Goal: Task Accomplishment & Management: Use online tool/utility

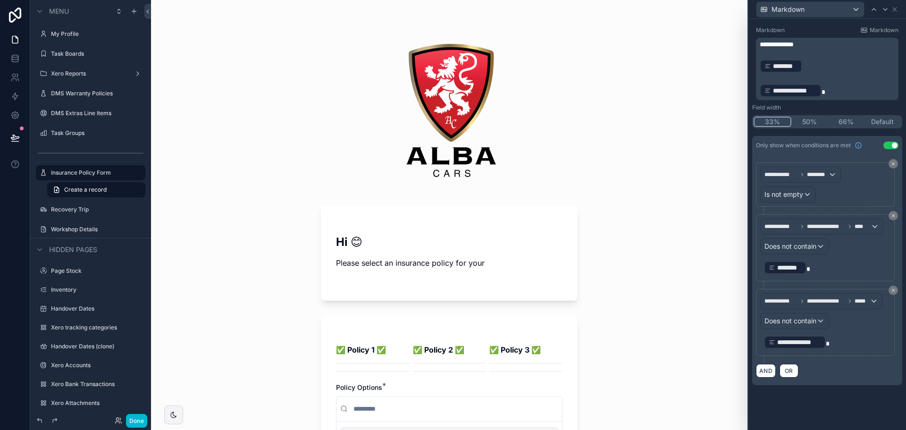
scroll to position [330, 0]
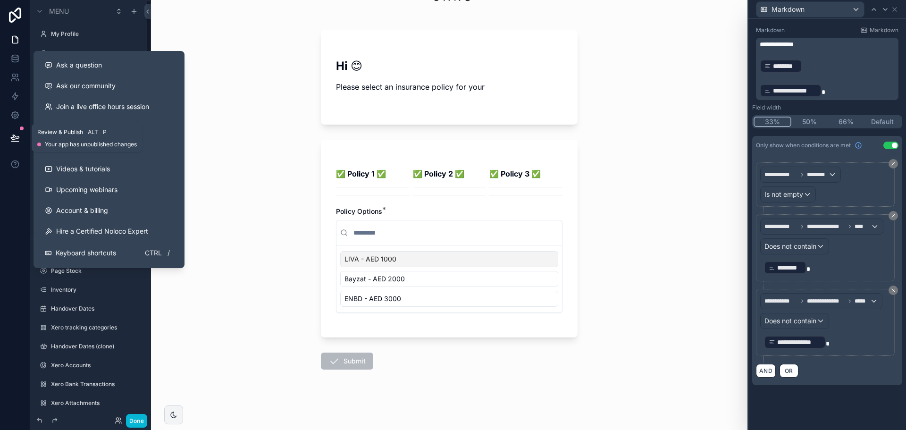
click at [8, 142] on button at bounding box center [15, 138] width 21 height 26
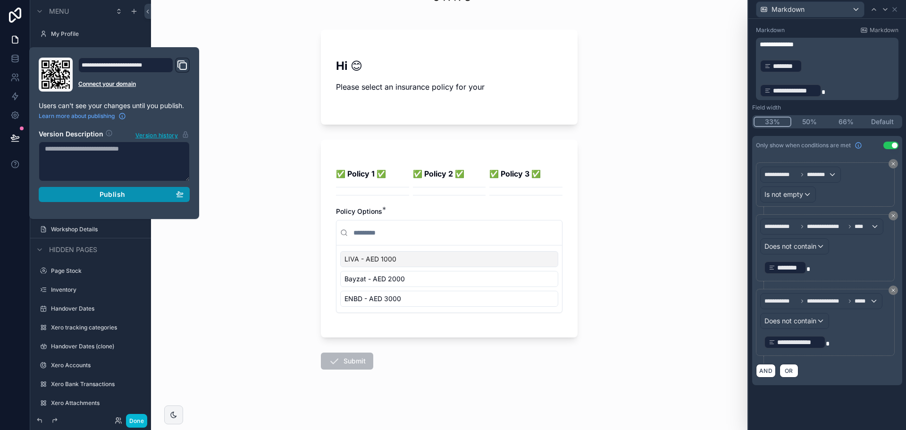
click at [99, 196] on div "Publish" at bounding box center [114, 194] width 139 height 8
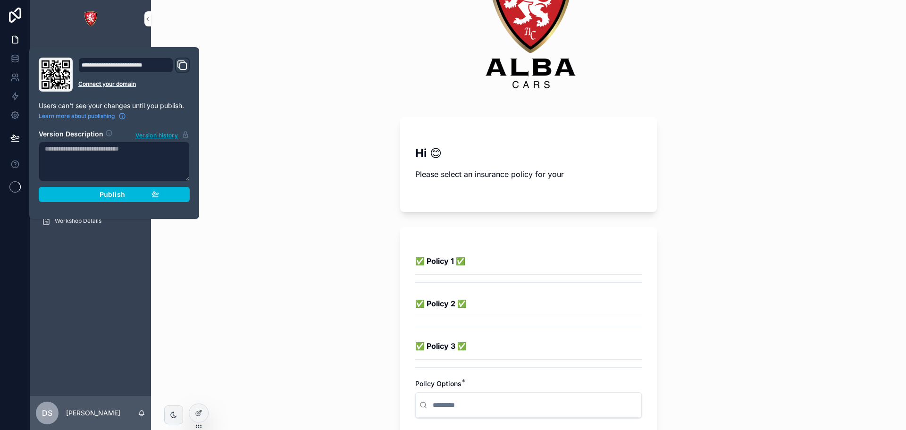
scroll to position [94, 0]
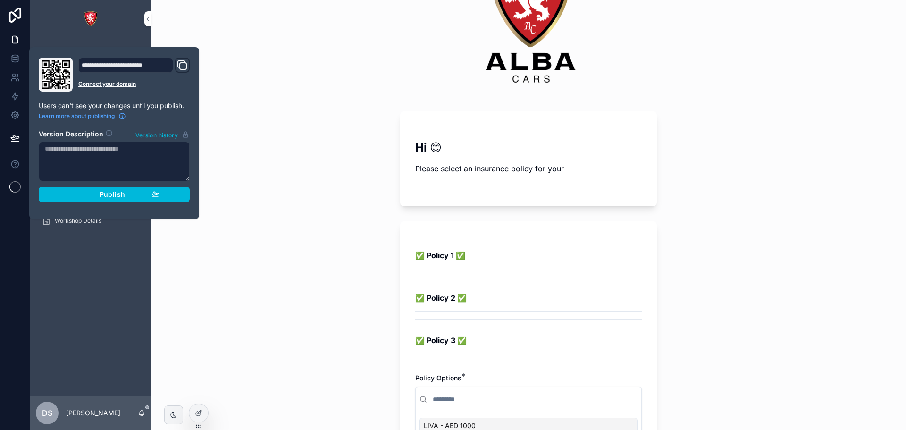
click at [208, 412] on div at bounding box center [198, 413] width 19 height 18
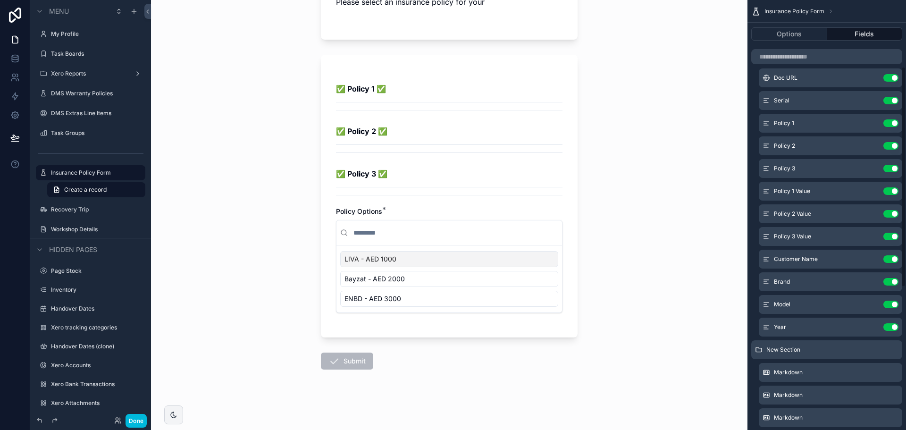
scroll to position [283, 0]
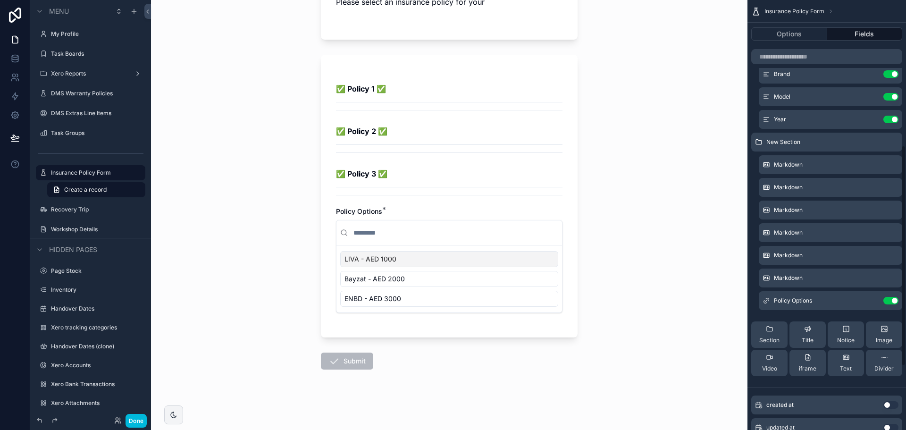
click at [0, 0] on icon "scrollable content" at bounding box center [0, 0] width 0 height 0
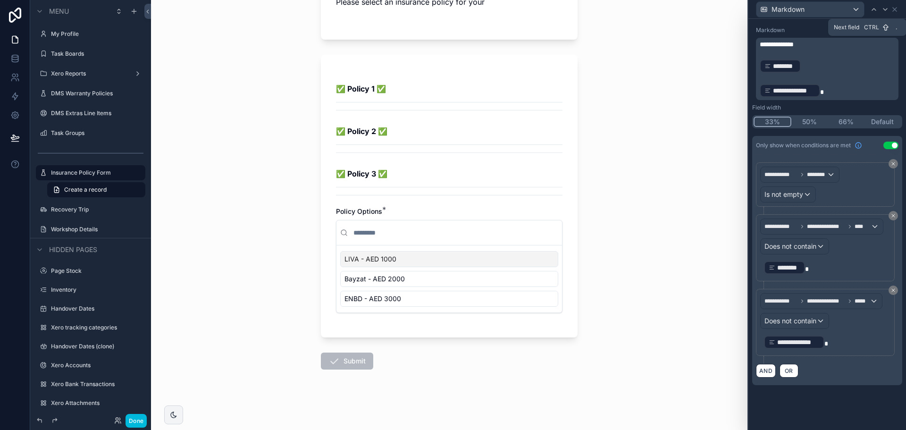
click at [884, 12] on icon at bounding box center [885, 10] width 8 height 8
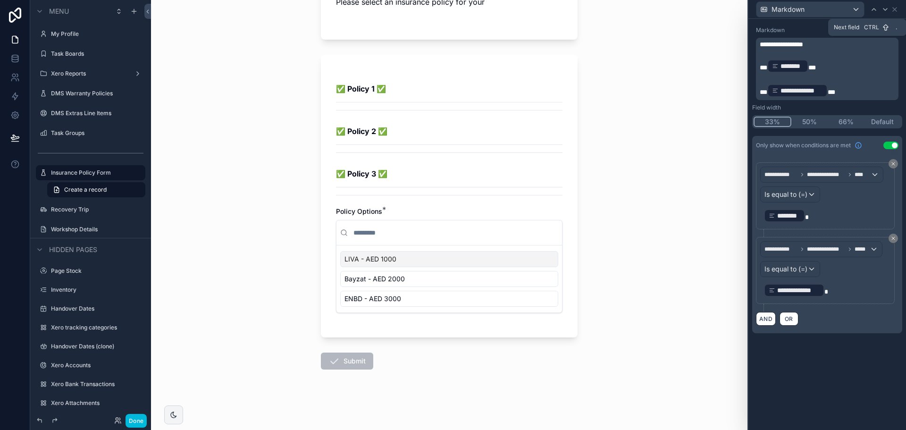
click at [884, 12] on icon at bounding box center [885, 10] width 8 height 8
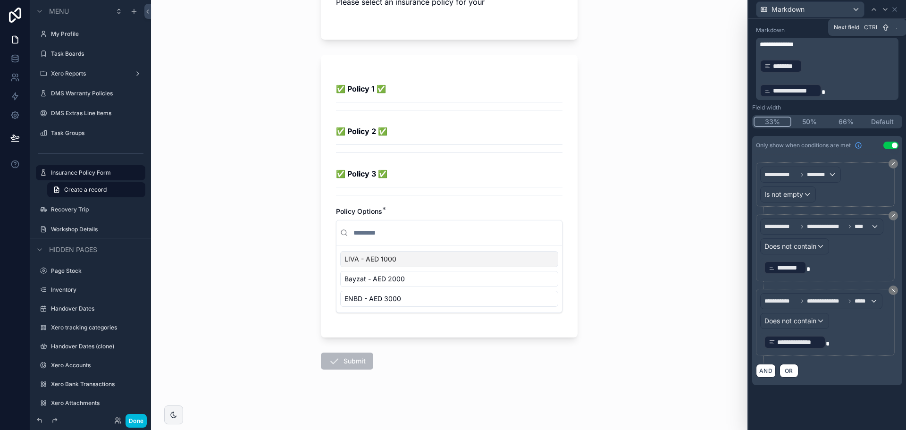
click at [884, 12] on icon at bounding box center [885, 10] width 8 height 8
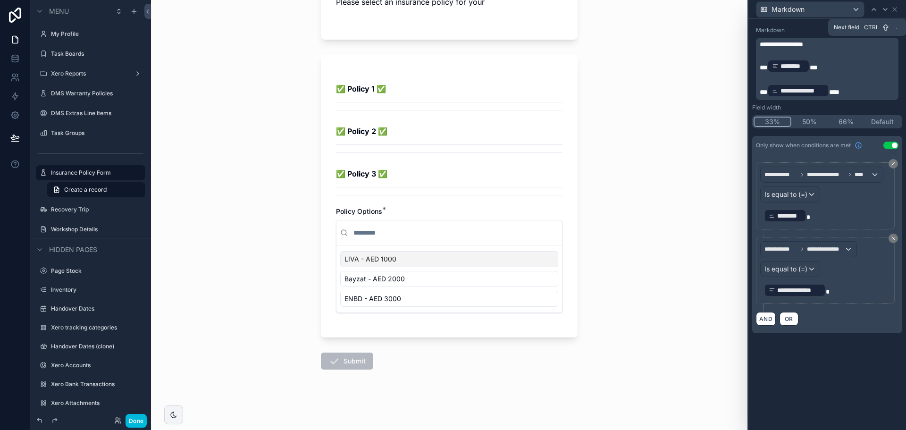
click at [884, 12] on icon at bounding box center [885, 10] width 8 height 8
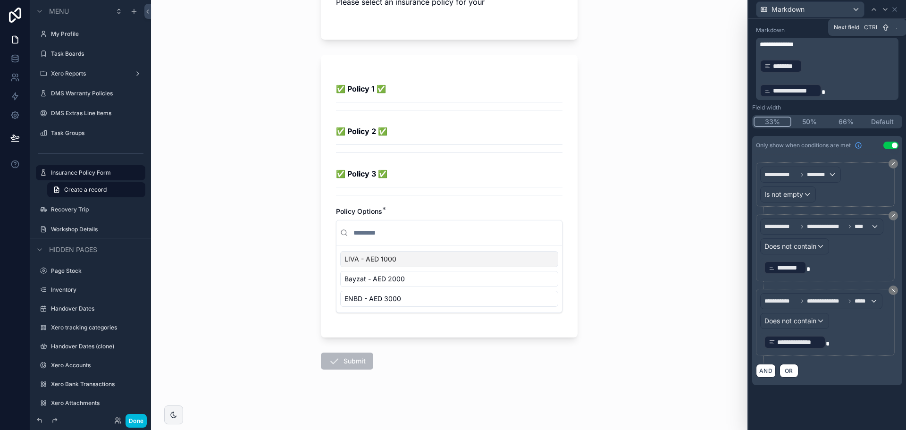
click at [884, 12] on icon at bounding box center [885, 10] width 8 height 8
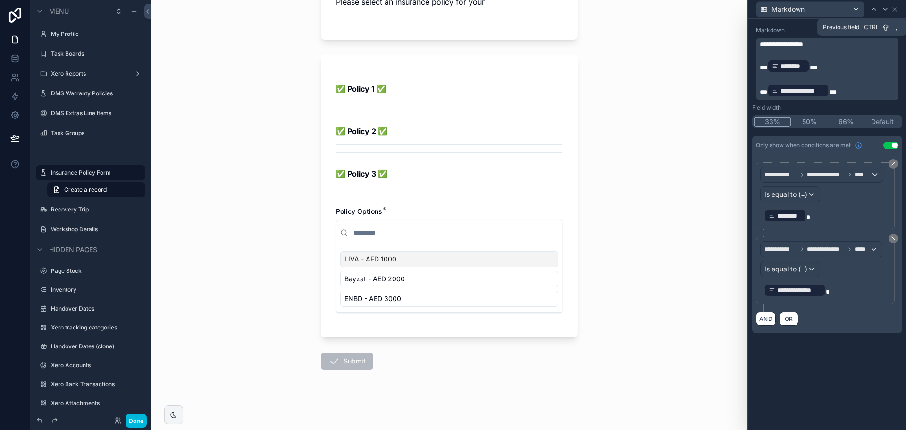
click at [870, 13] on icon at bounding box center [874, 10] width 8 height 8
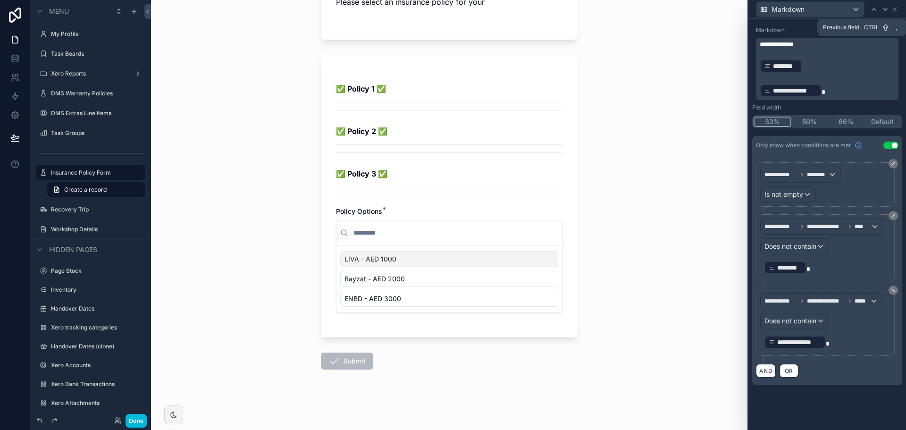
click at [870, 13] on icon at bounding box center [874, 10] width 8 height 8
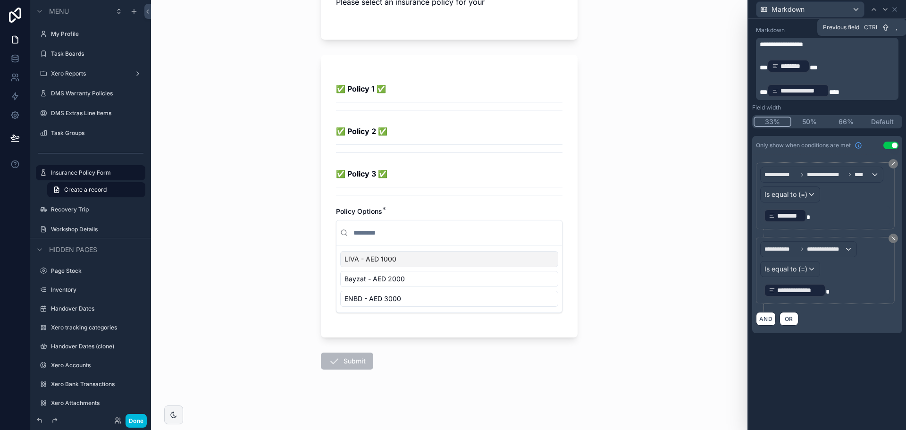
click at [870, 13] on icon at bounding box center [874, 10] width 8 height 8
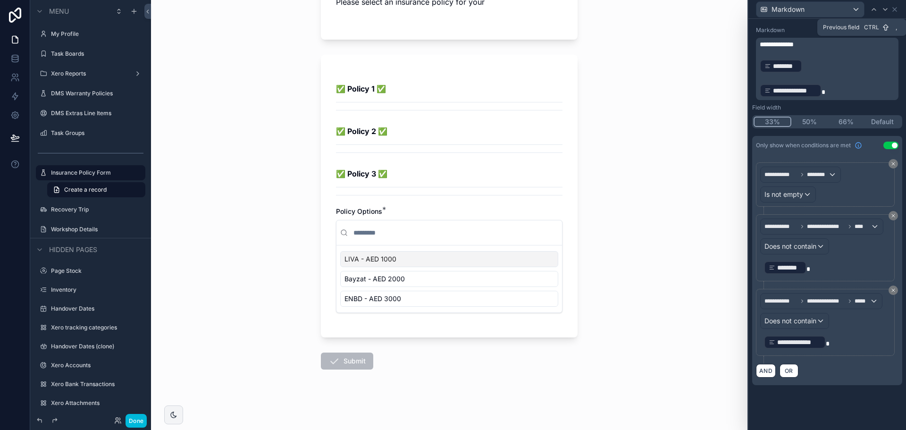
click at [870, 13] on icon at bounding box center [874, 10] width 8 height 8
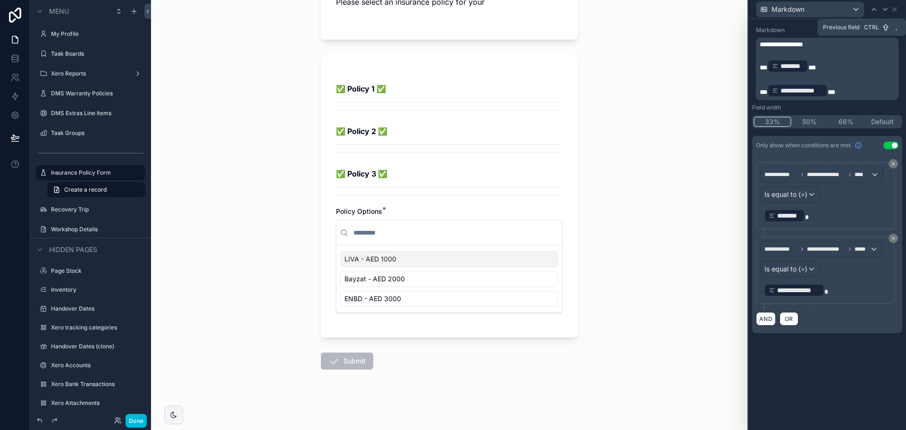
click at [870, 13] on icon at bounding box center [874, 10] width 8 height 8
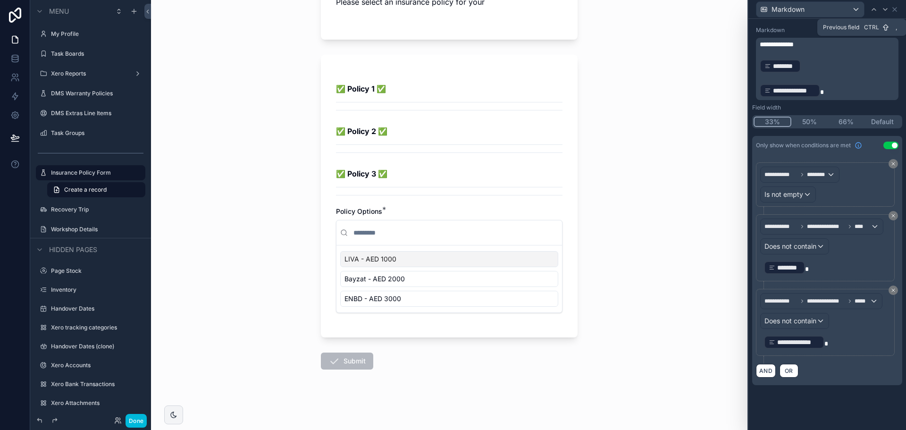
click at [870, 13] on icon at bounding box center [874, 10] width 8 height 8
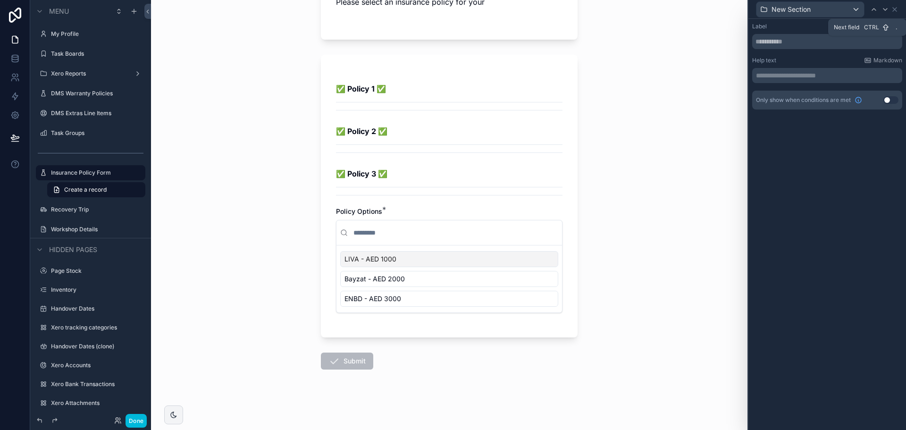
click at [884, 13] on div at bounding box center [884, 9] width 11 height 11
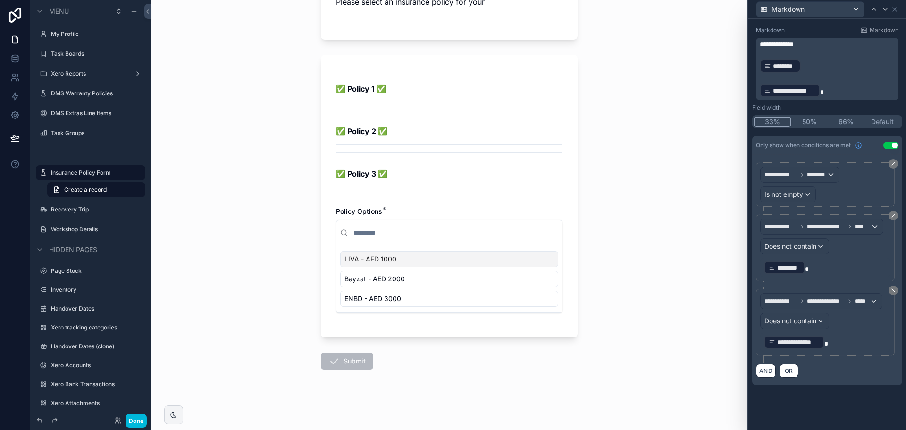
scroll to position [77, 0]
click at [880, 10] on div at bounding box center [884, 9] width 11 height 11
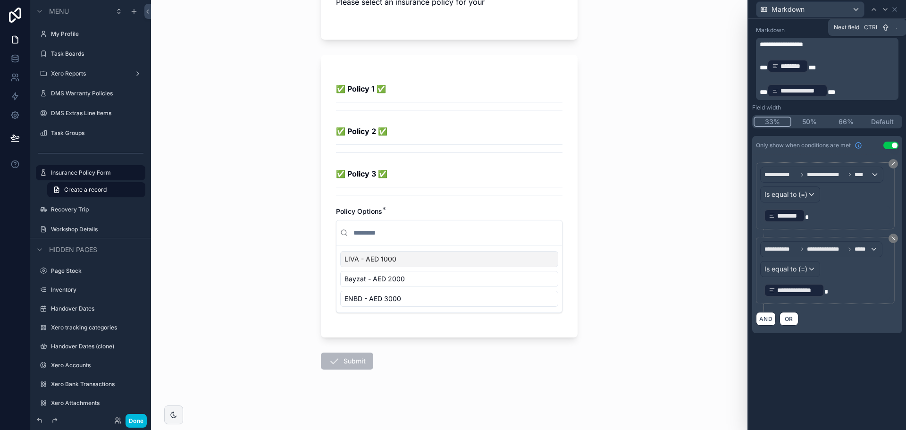
click at [880, 10] on div at bounding box center [884, 9] width 11 height 11
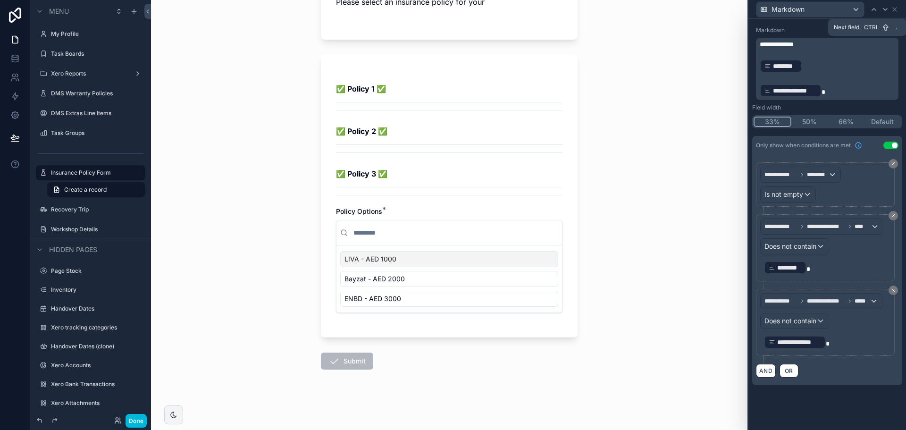
click at [880, 10] on div at bounding box center [884, 9] width 11 height 11
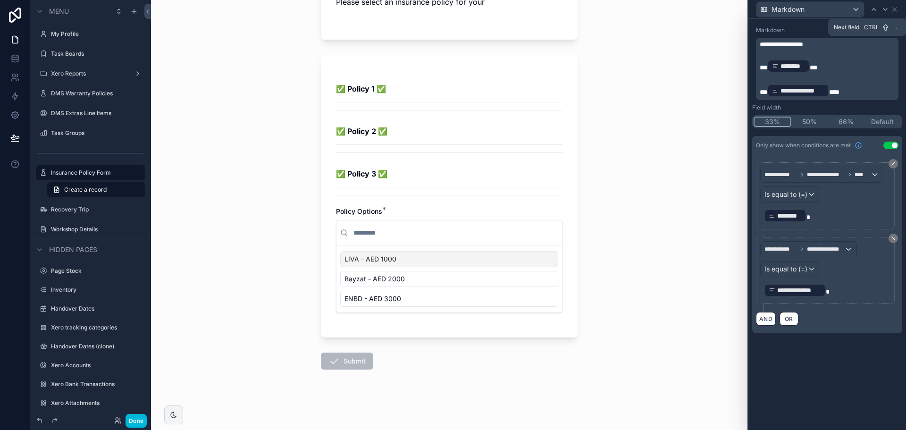
click at [880, 11] on div at bounding box center [884, 9] width 11 height 11
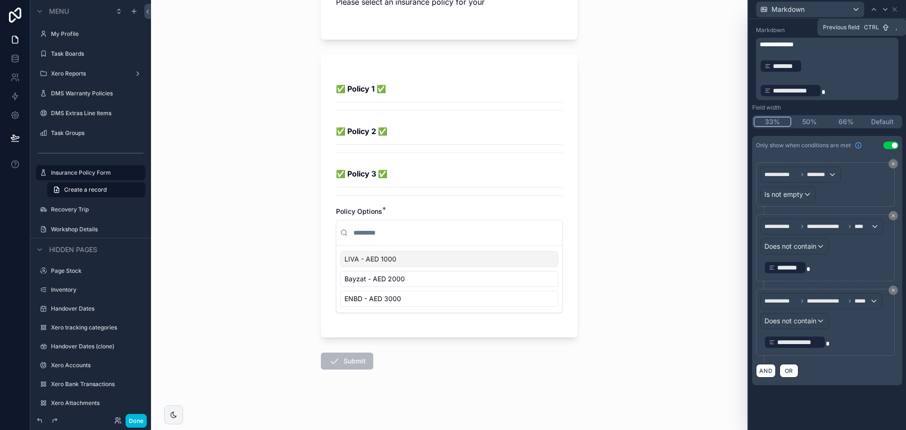
click at [869, 10] on div at bounding box center [873, 9] width 11 height 11
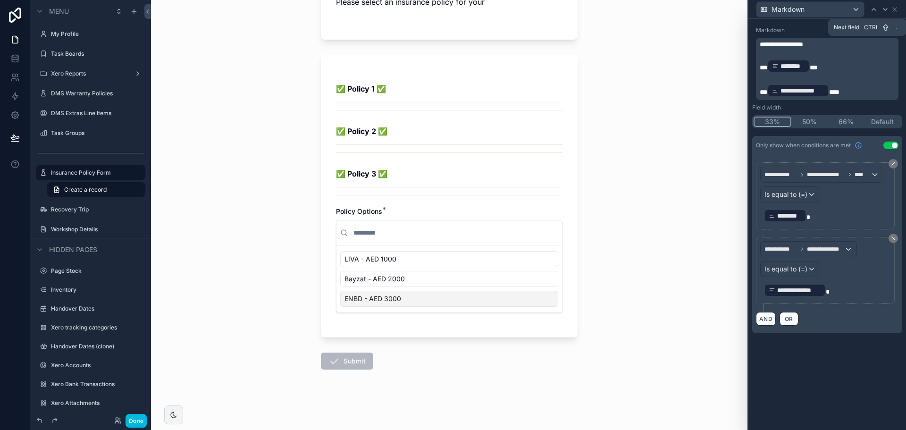
click at [882, 9] on icon at bounding box center [885, 10] width 8 height 8
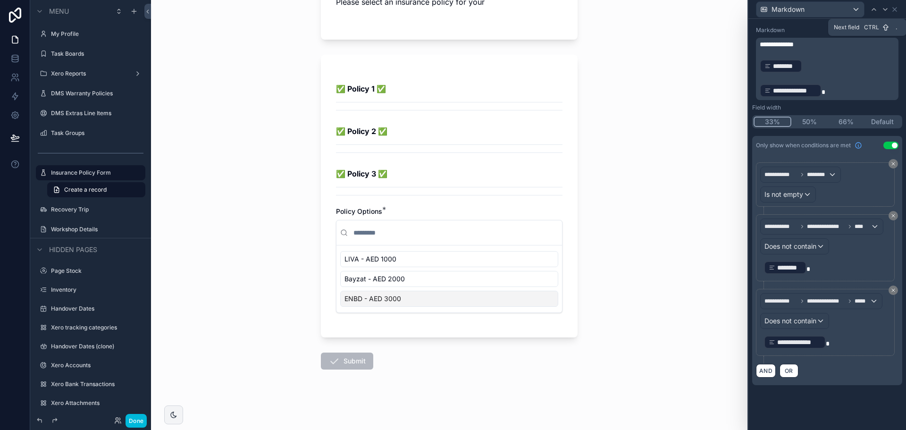
click at [882, 9] on icon at bounding box center [885, 10] width 8 height 8
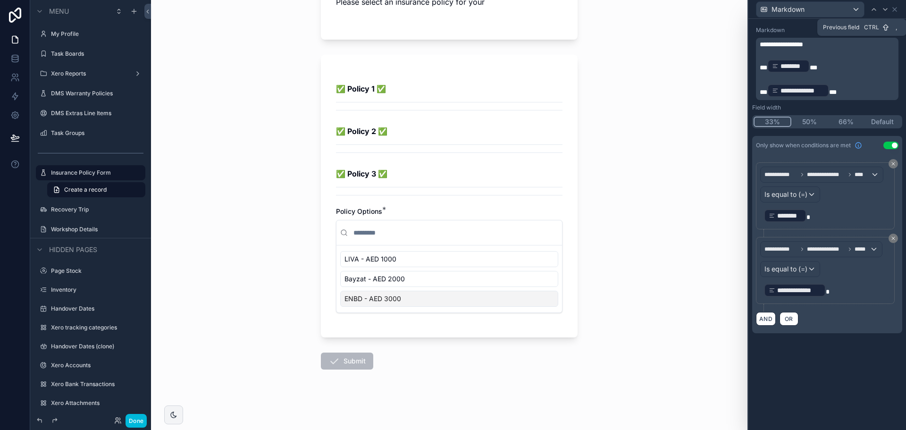
click at [871, 4] on div at bounding box center [873, 9] width 11 height 11
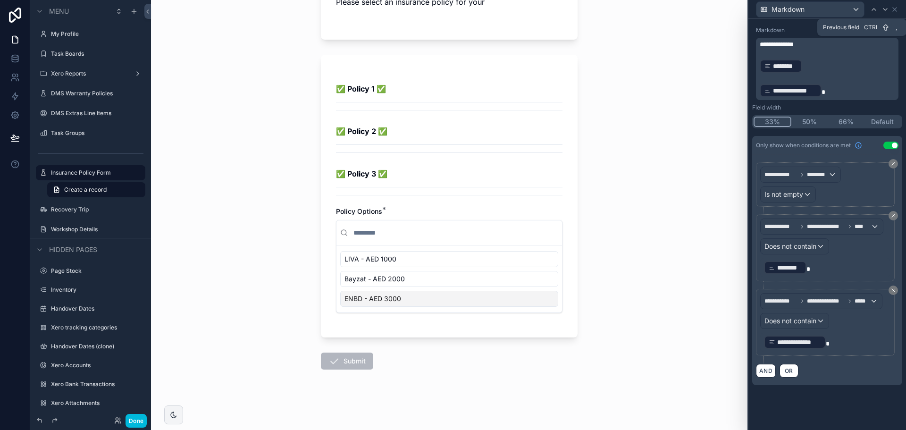
click at [871, 4] on div at bounding box center [873, 9] width 11 height 11
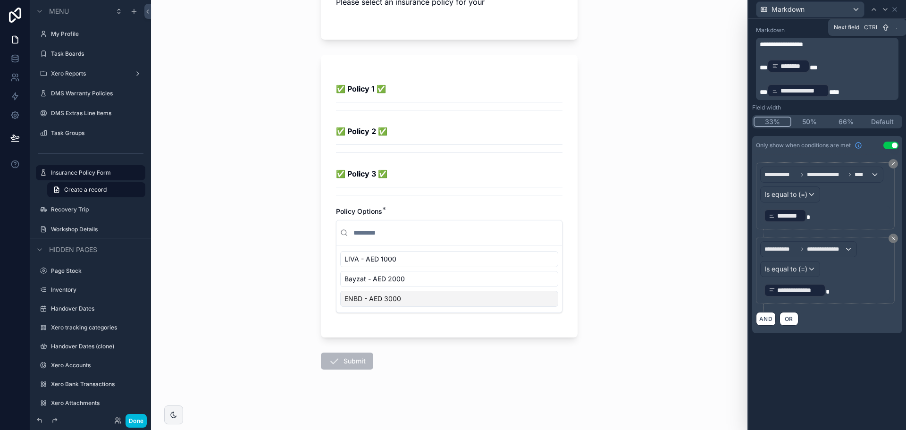
click at [881, 5] on div at bounding box center [884, 9] width 11 height 11
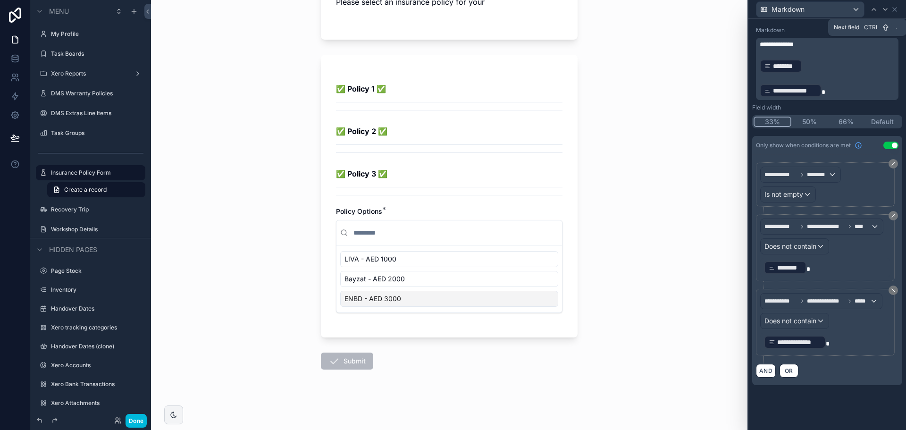
click at [881, 5] on div at bounding box center [884, 9] width 11 height 11
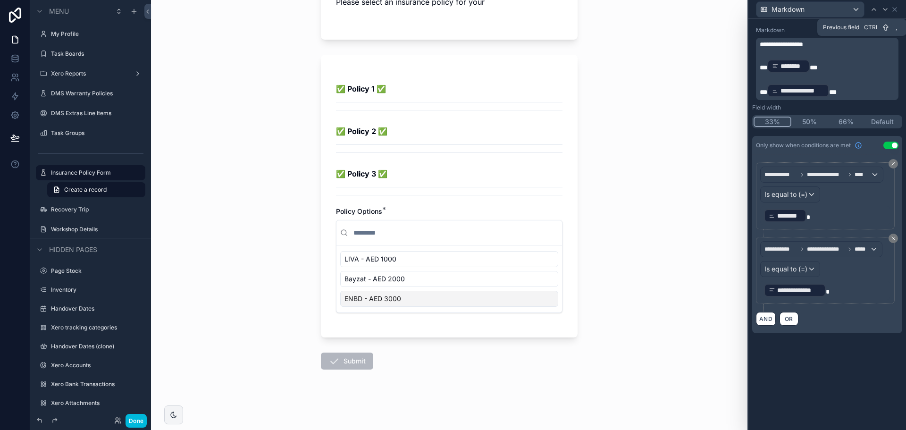
click at [875, 7] on icon at bounding box center [874, 10] width 8 height 8
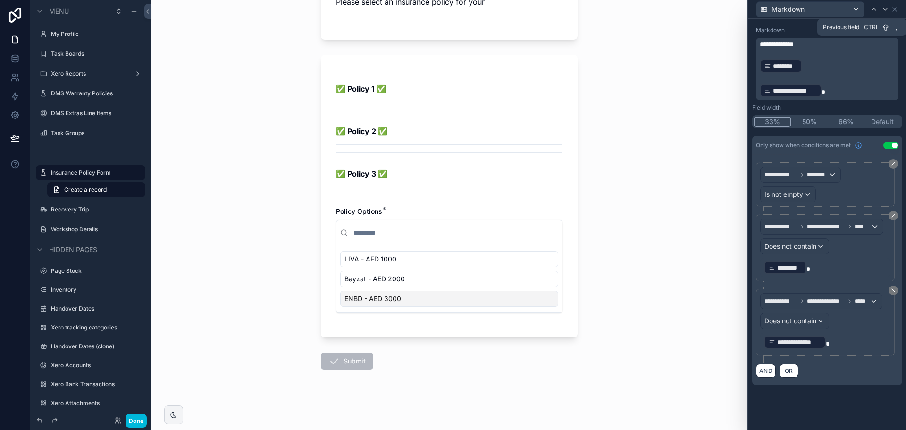
click at [875, 7] on icon at bounding box center [874, 10] width 8 height 8
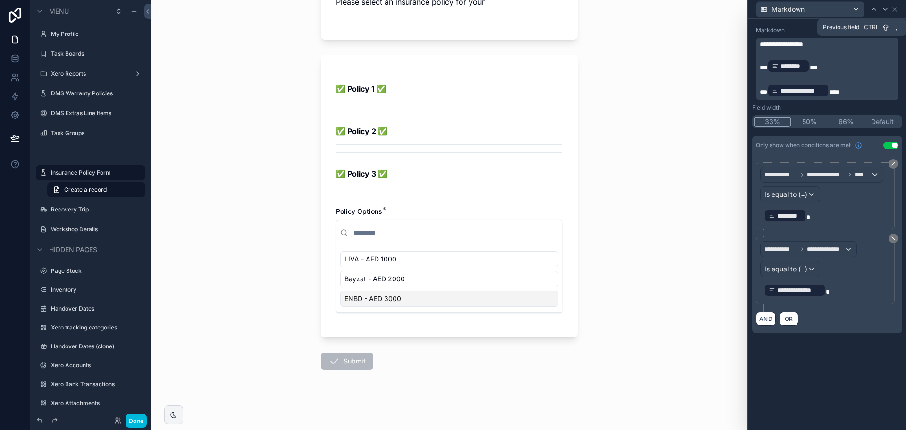
click at [875, 7] on icon at bounding box center [874, 10] width 8 height 8
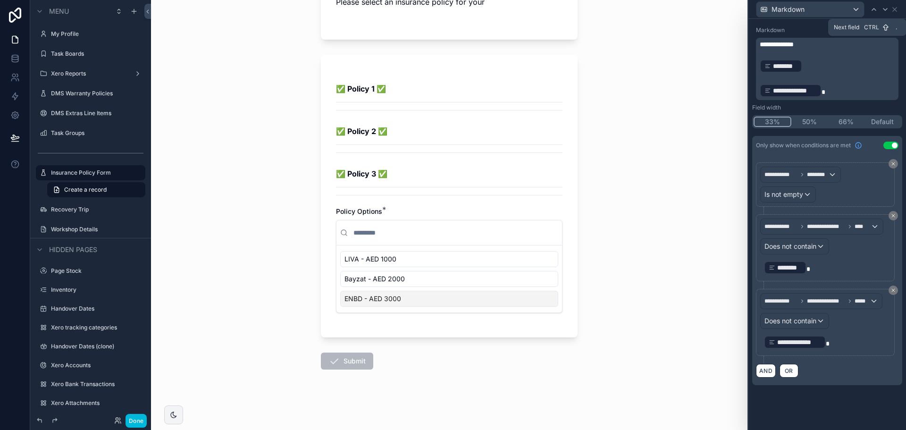
click at [881, 7] on icon at bounding box center [885, 10] width 8 height 8
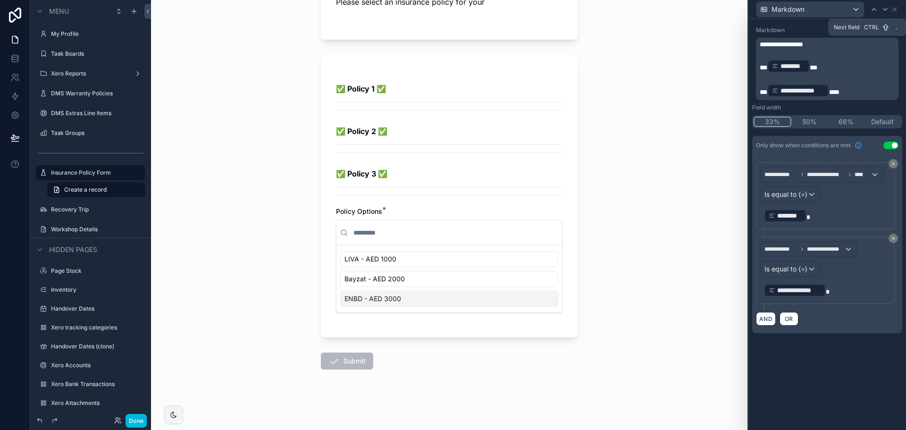
click at [881, 7] on icon at bounding box center [885, 10] width 8 height 8
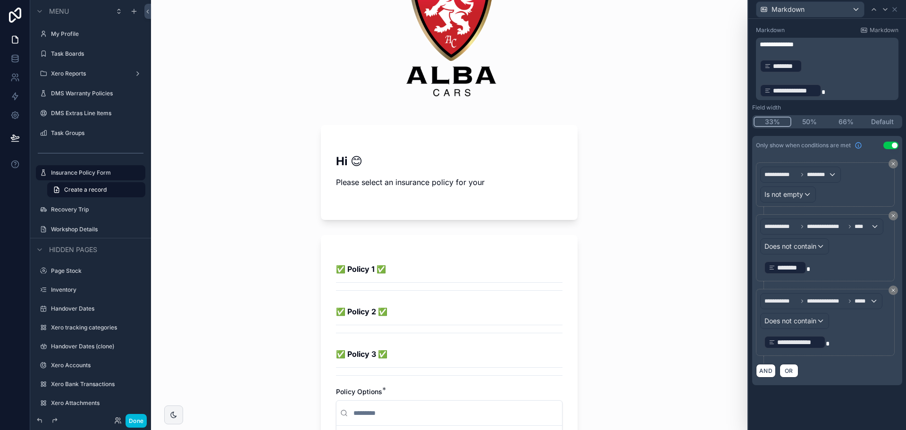
scroll to position [167, 0]
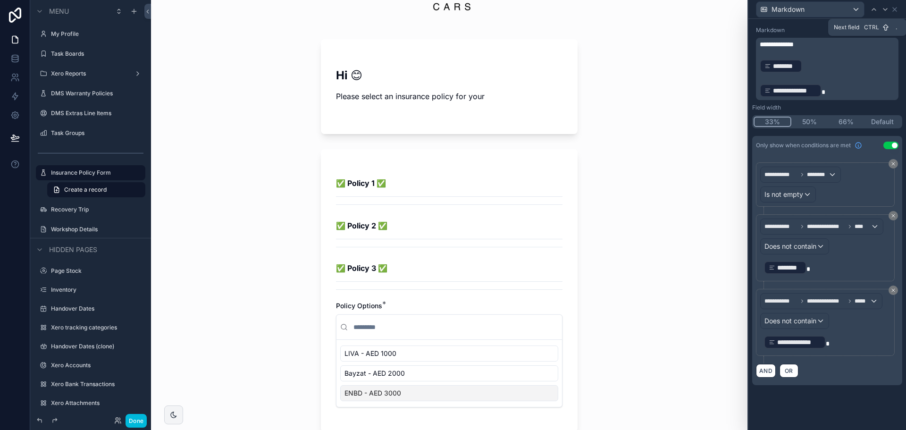
click at [885, 10] on icon at bounding box center [885, 9] width 4 height 2
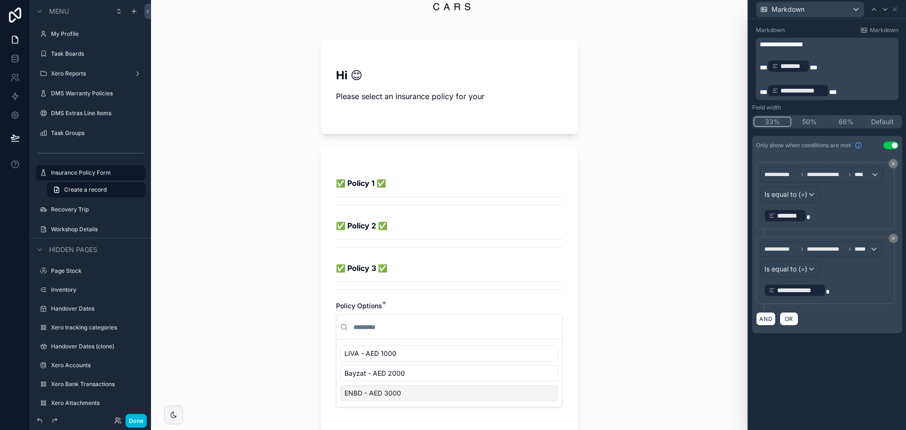
click at [843, 297] on p "**********" at bounding box center [826, 290] width 125 height 15
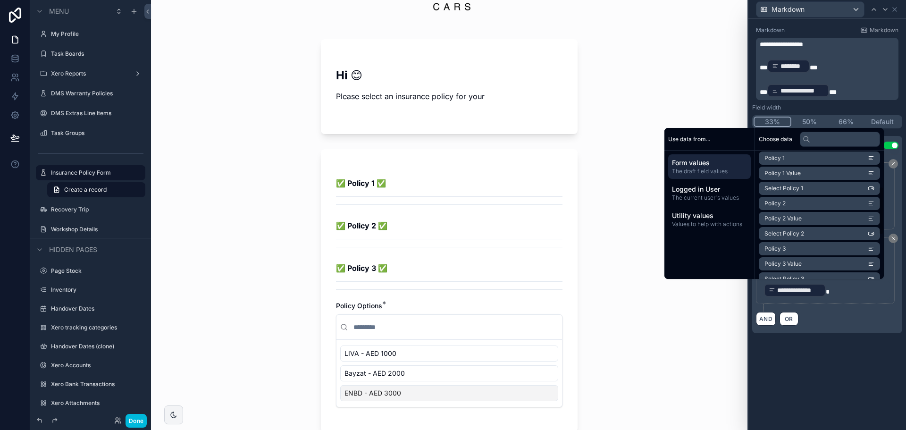
scroll to position [94, 0]
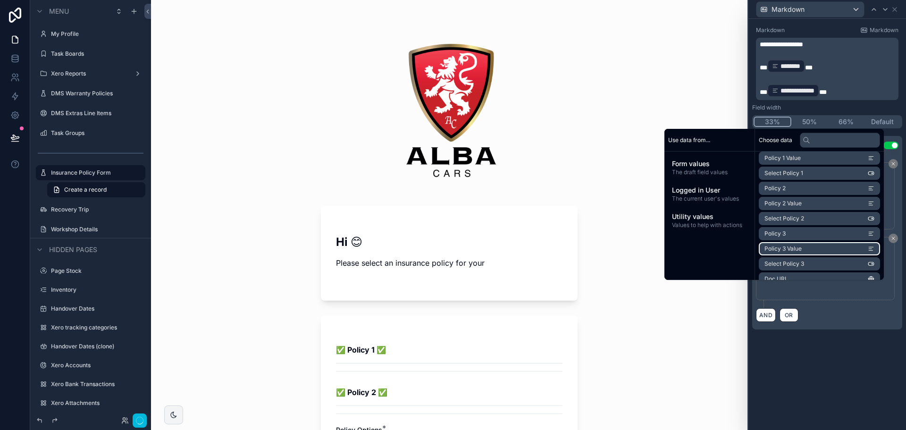
click at [790, 246] on span "Policy 3 Value" at bounding box center [782, 249] width 37 height 8
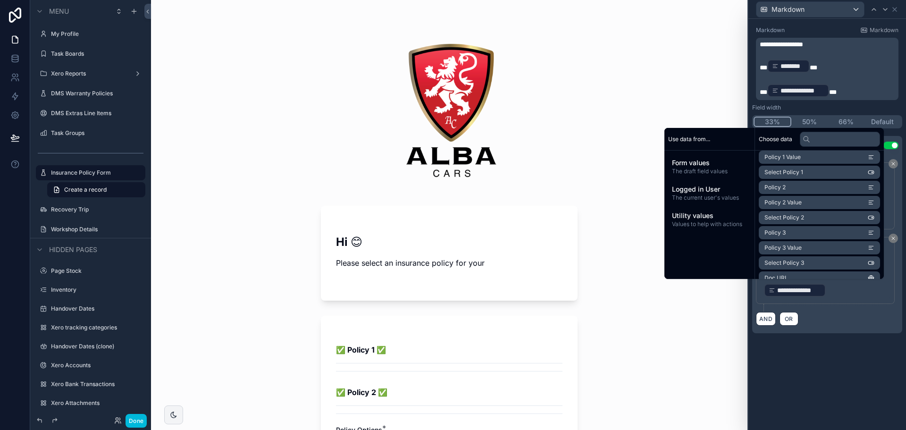
click at [816, 316] on div "AND OR" at bounding box center [827, 318] width 142 height 14
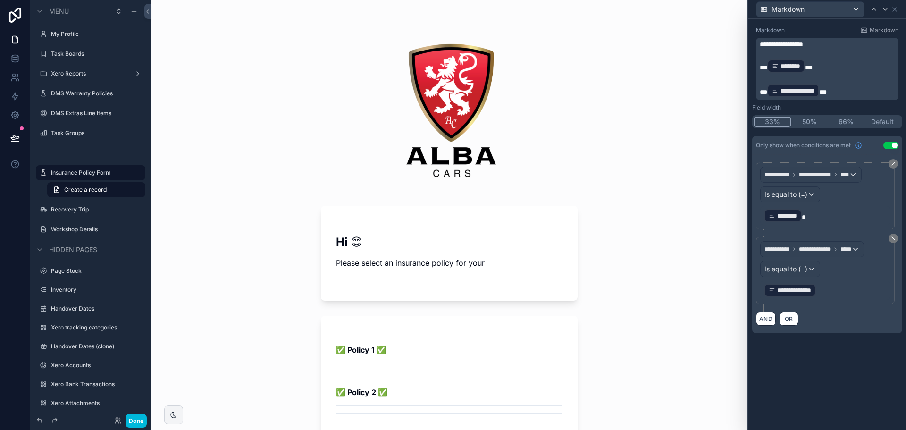
scroll to position [0, 0]
click at [828, 217] on p "﻿ ******** ﻿" at bounding box center [826, 215] width 125 height 15
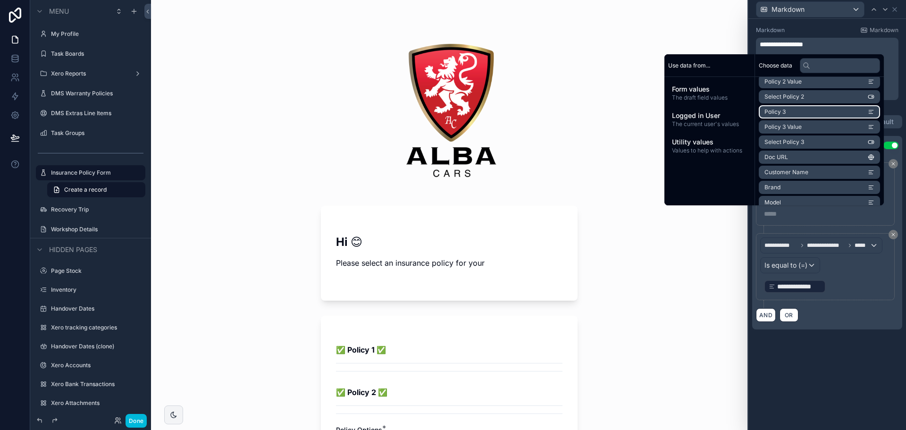
click at [794, 112] on li "Policy 3" at bounding box center [819, 111] width 121 height 13
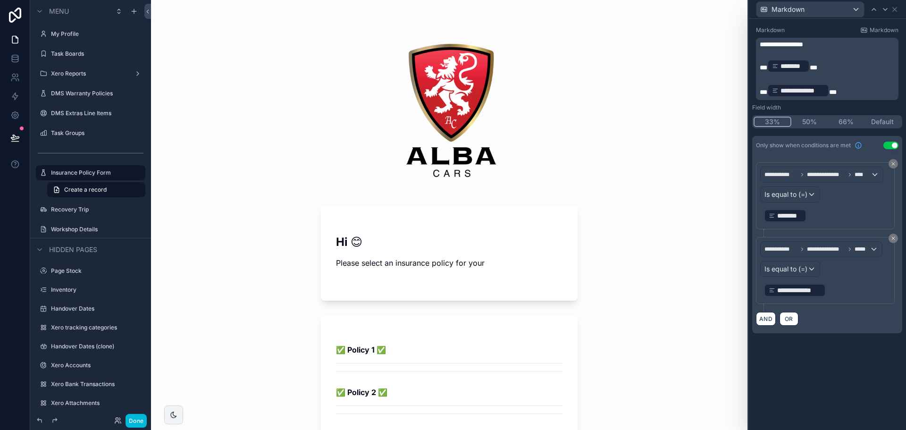
click at [837, 250] on span "**********" at bounding box center [826, 249] width 38 height 8
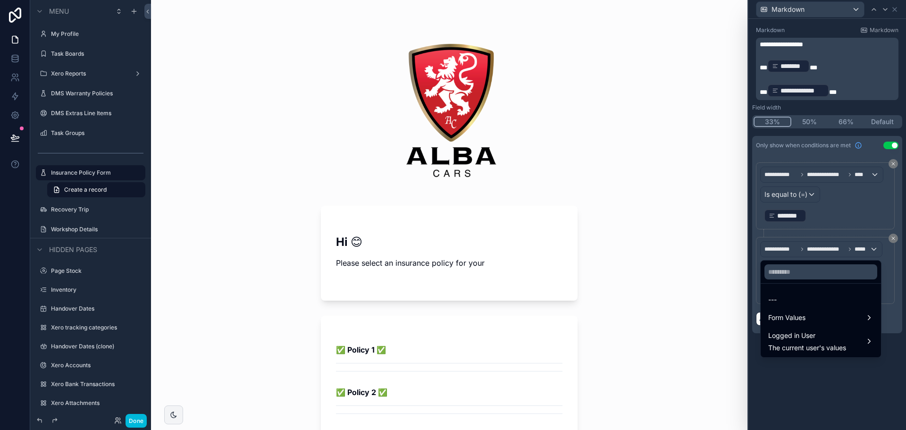
click at [846, 323] on div "Form Values" at bounding box center [820, 317] width 105 height 11
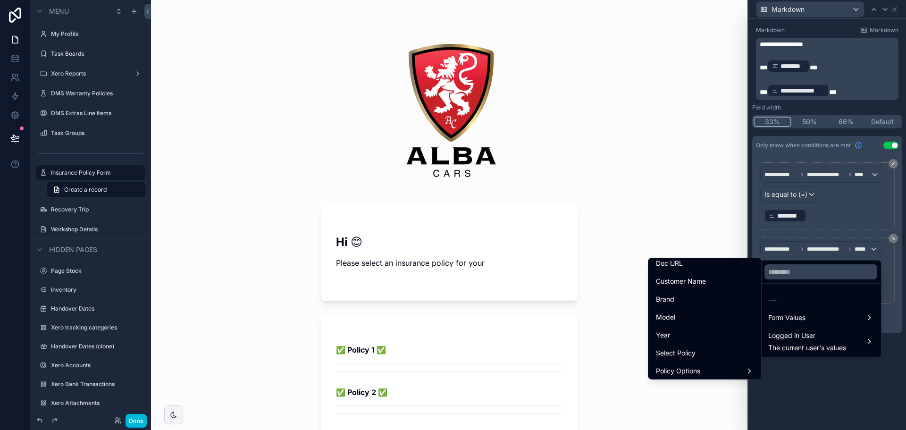
scroll to position [276, 0]
click at [700, 345] on div "Policy Options" at bounding box center [705, 350] width 98 height 11
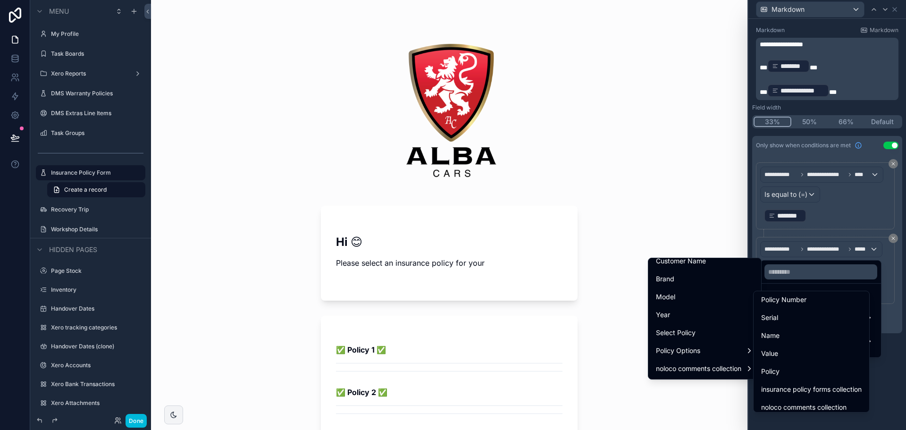
scroll to position [79, 0]
click at [787, 352] on div "Value" at bounding box center [811, 347] width 100 height 11
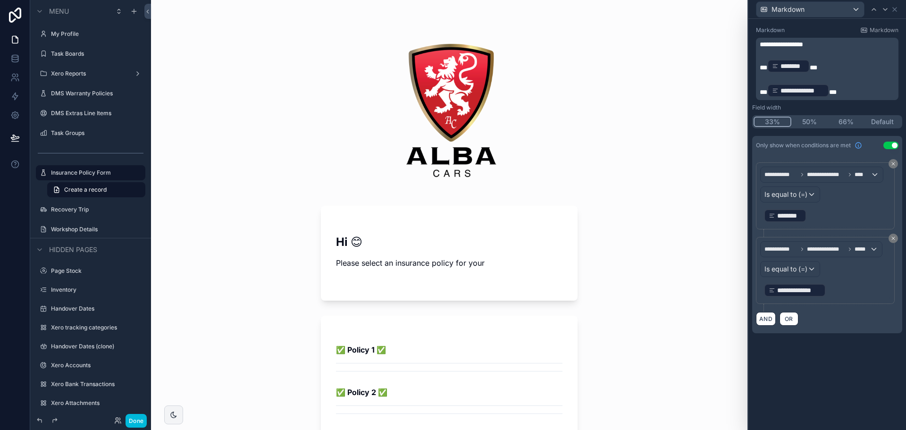
scroll to position [0, 0]
click at [818, 174] on span "**********" at bounding box center [826, 175] width 38 height 8
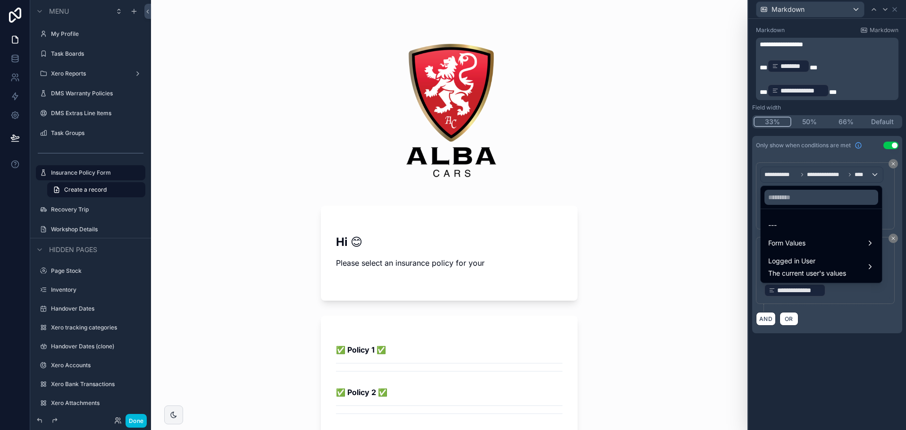
click at [824, 246] on div "Form Values" at bounding box center [821, 242] width 106 height 11
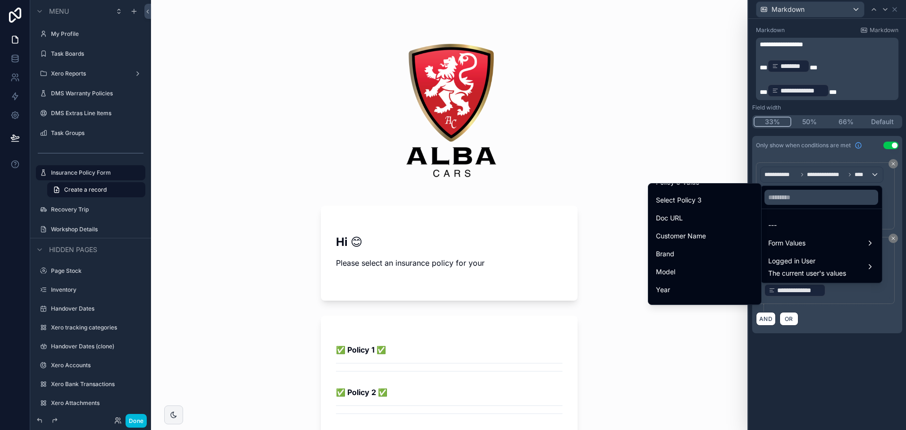
scroll to position [276, 0]
click at [694, 274] on div "Policy Options" at bounding box center [705, 275] width 98 height 11
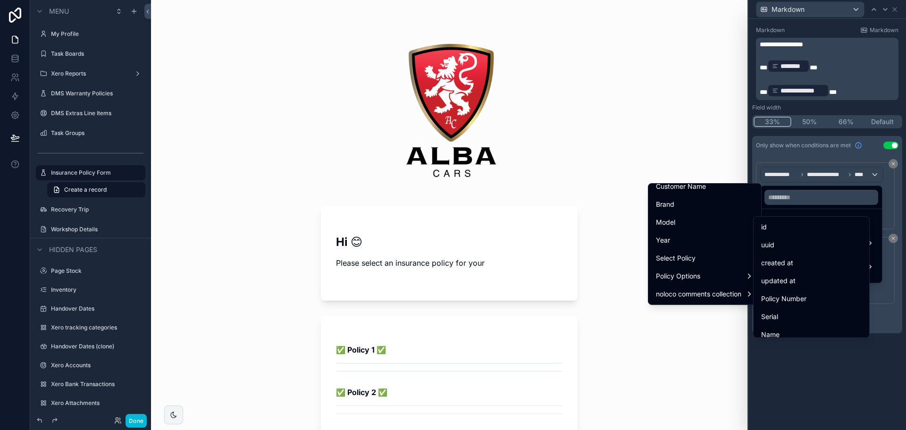
scroll to position [47, 0]
click at [785, 290] on div "Name" at bounding box center [811, 287] width 100 height 11
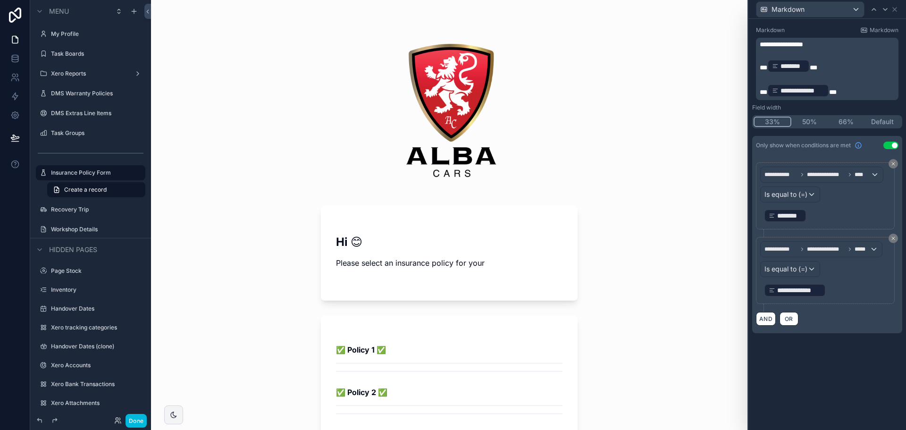
scroll to position [0, 0]
click at [815, 362] on div "**********" at bounding box center [827, 224] width 158 height 411
click at [876, 8] on icon at bounding box center [874, 10] width 8 height 8
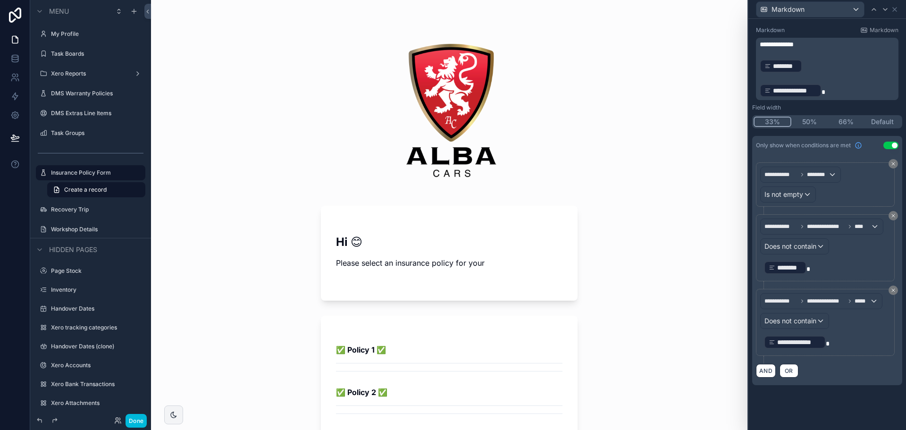
click at [795, 249] on span "Does not contain" at bounding box center [790, 246] width 52 height 9
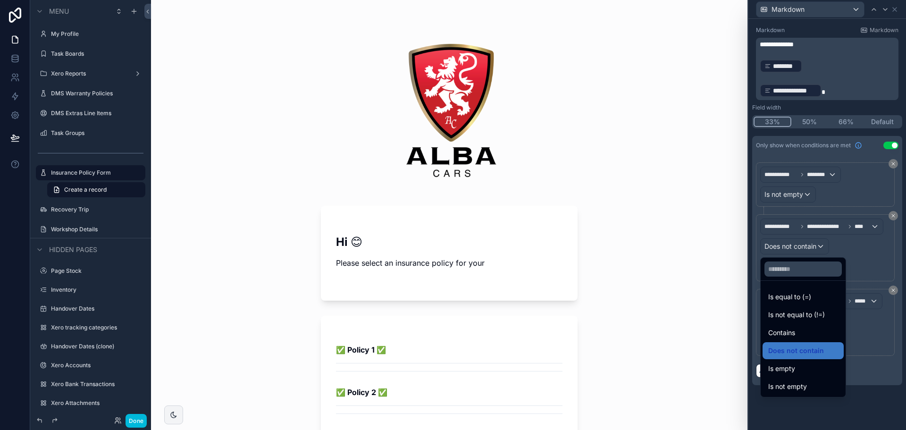
click at [811, 311] on span "Is not equal to (!=)" at bounding box center [796, 314] width 57 height 11
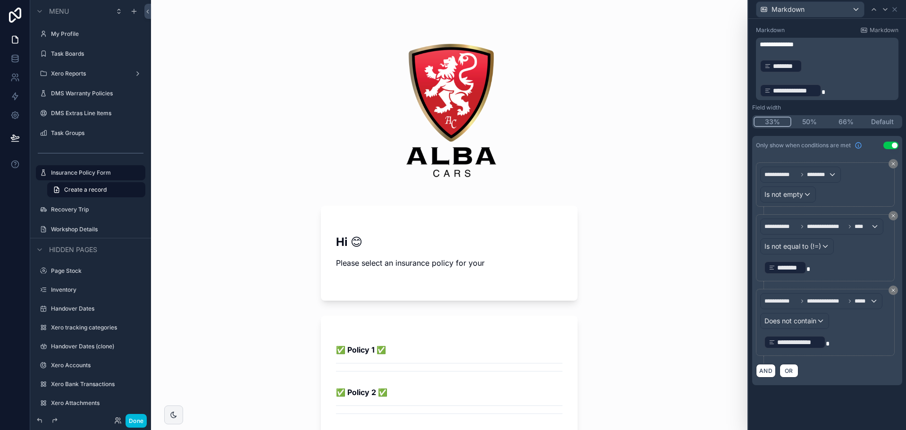
click at [813, 322] on span "Does not contain" at bounding box center [790, 320] width 52 height 9
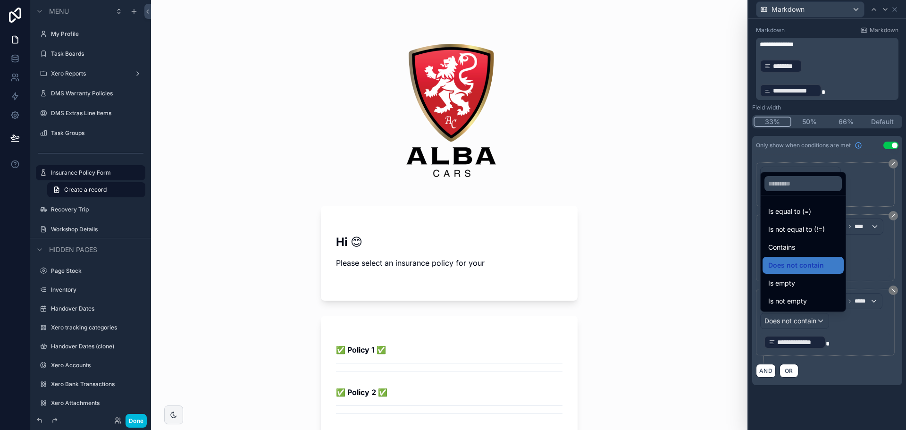
click at [805, 232] on span "Is not equal to (!=)" at bounding box center [796, 229] width 57 height 11
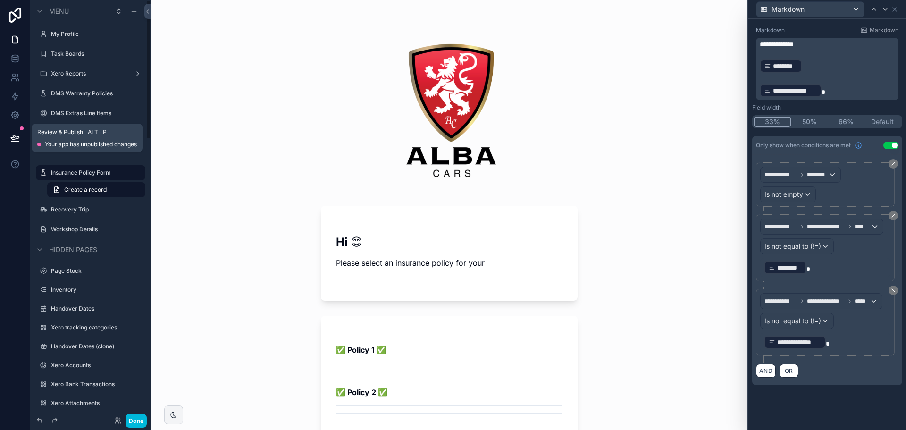
click at [9, 139] on button at bounding box center [15, 138] width 21 height 26
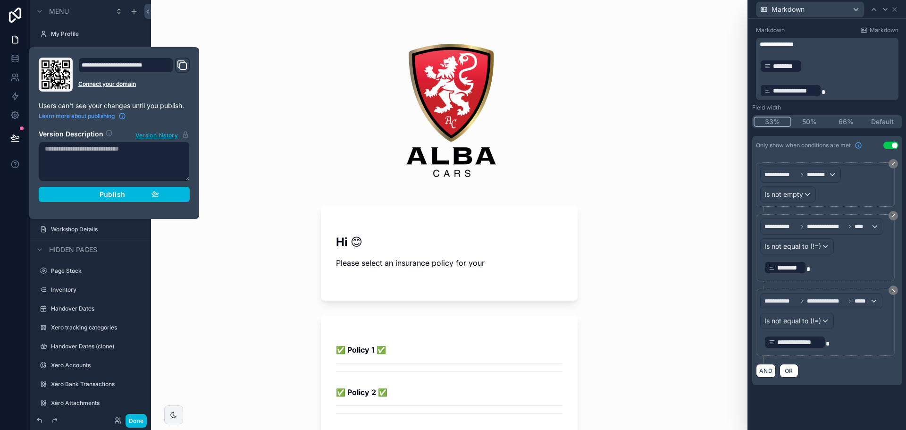
click at [123, 192] on span "Publish" at bounding box center [112, 194] width 25 height 8
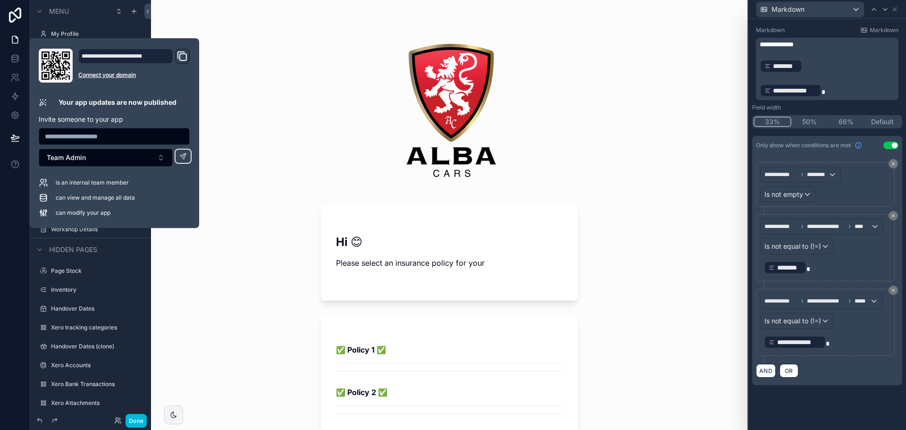
click at [785, 121] on button "33%" at bounding box center [772, 122] width 38 height 10
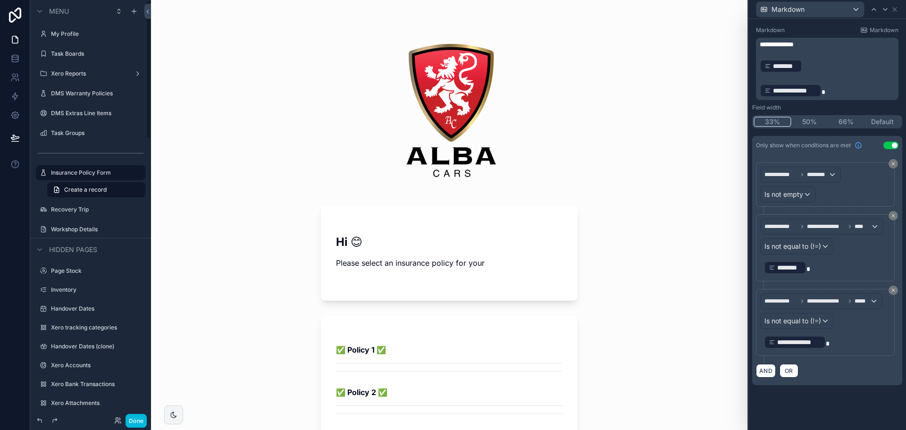
click at [104, 47] on div "Task Boards" at bounding box center [91, 53] width 106 height 15
click at [97, 52] on label "Task Boards" at bounding box center [95, 54] width 89 height 8
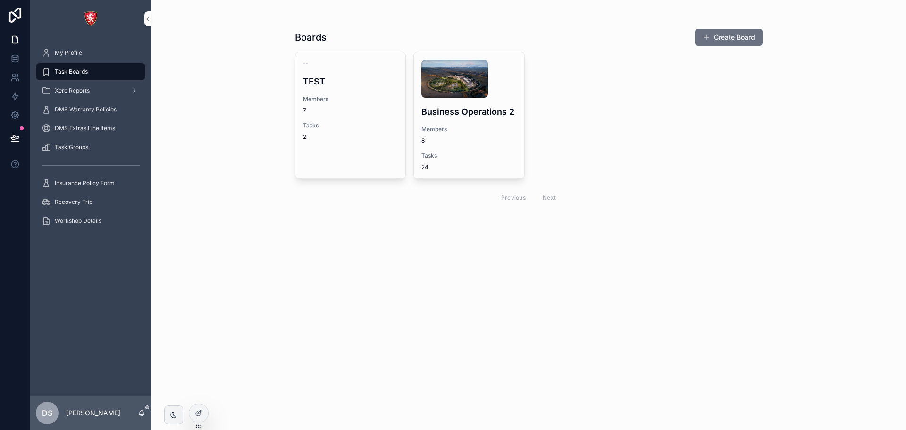
click at [490, 125] on div "Business Operations 2 Members 8 Tasks 24" at bounding box center [469, 115] width 110 height 126
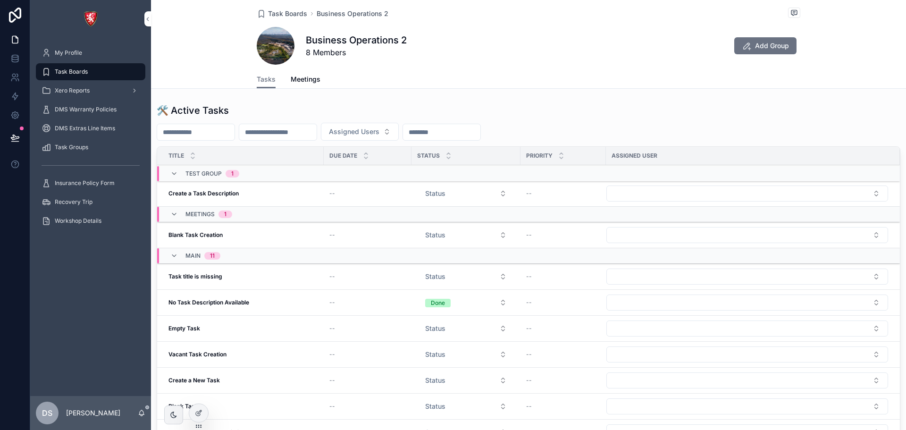
click at [85, 71] on span "Task Boards" at bounding box center [71, 72] width 33 height 8
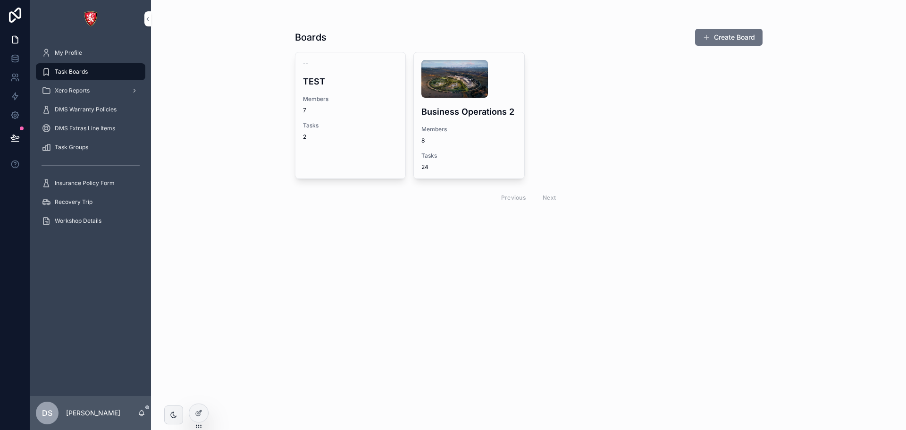
click at [190, 413] on div at bounding box center [198, 413] width 19 height 18
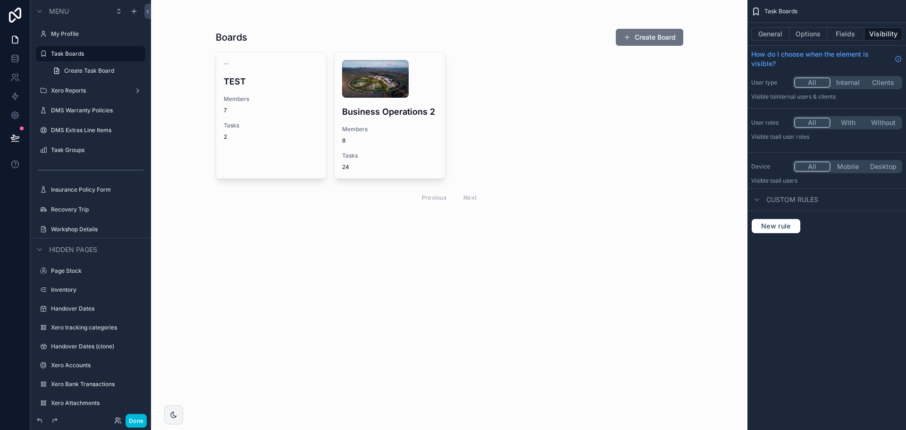
click at [803, 29] on button "Options" at bounding box center [808, 33] width 38 height 13
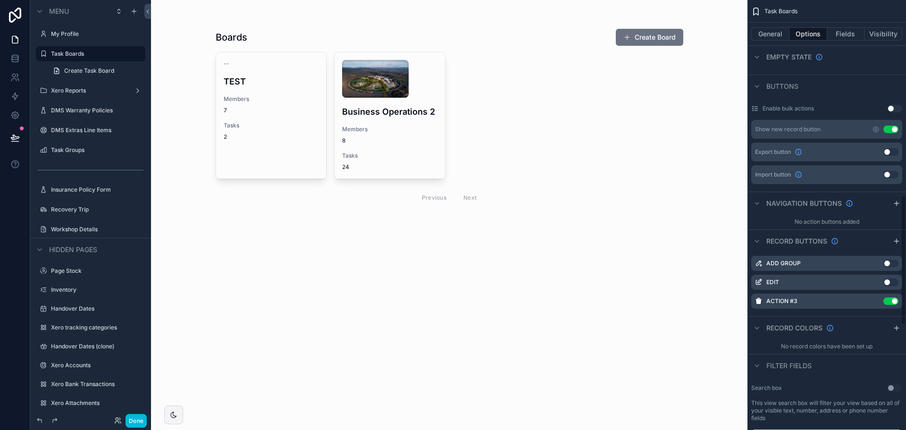
scroll to position [802, 0]
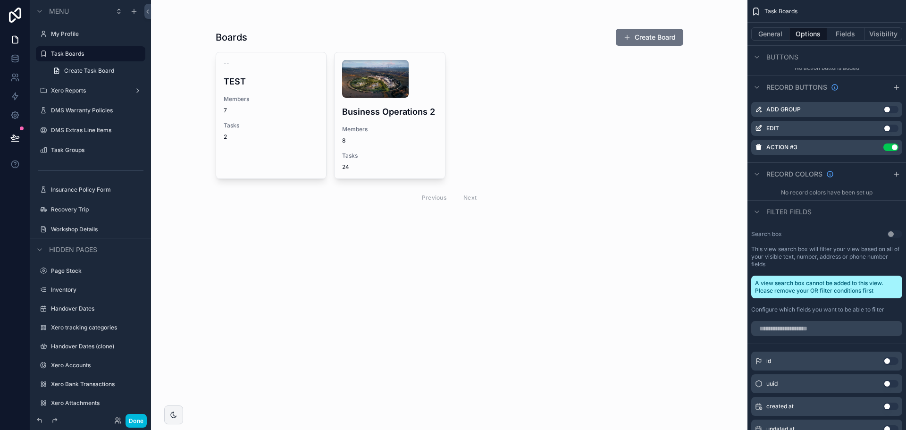
click at [887, 145] on button "Use setting" at bounding box center [890, 147] width 15 height 8
click at [352, 246] on div "Boards Create Board -- TEST Members 7 Tasks 2 Business Operations 2 Members 8 T…" at bounding box center [449, 215] width 596 height 430
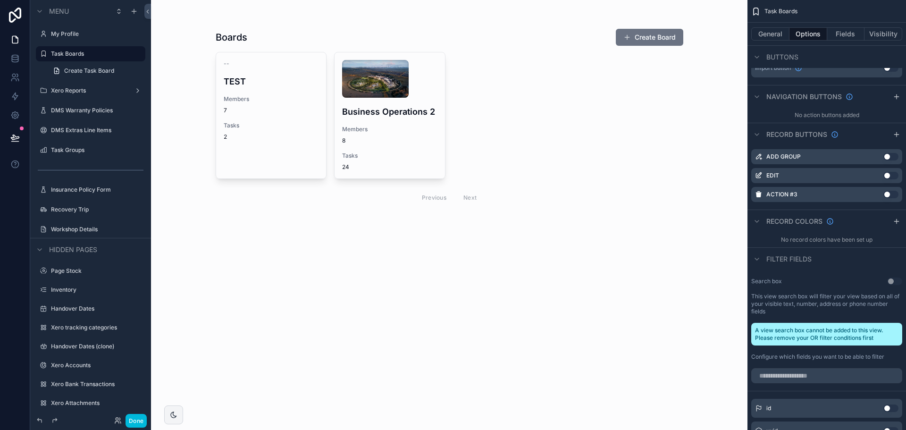
click at [0, 0] on icon "scrollable content" at bounding box center [0, 0] width 0 height 0
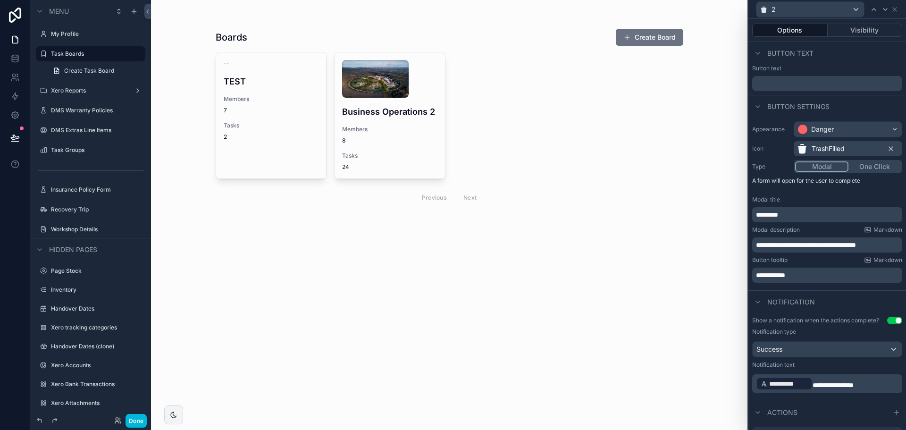
click at [808, 83] on input "text" at bounding box center [827, 83] width 150 height 15
type input "******"
click at [804, 69] on div "Button text" at bounding box center [827, 69] width 150 height 8
click at [893, 8] on icon at bounding box center [895, 10] width 4 height 4
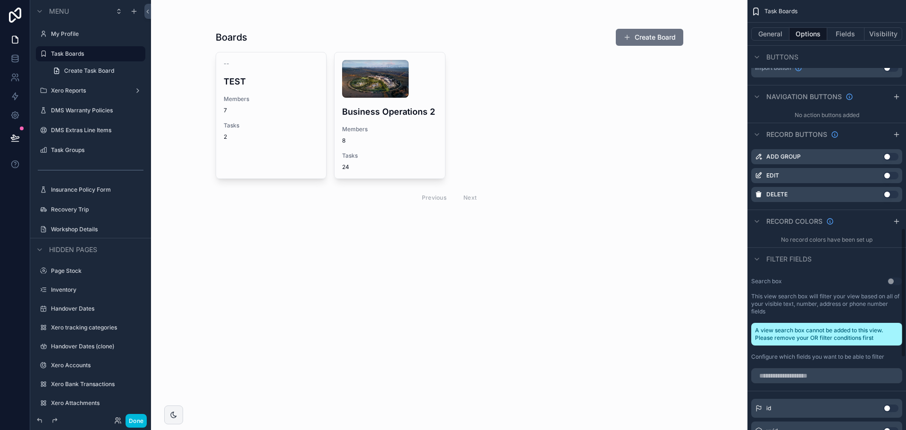
click at [891, 191] on button "Use setting" at bounding box center [890, 195] width 15 height 8
click at [139, 425] on button "Done" at bounding box center [135, 421] width 21 height 14
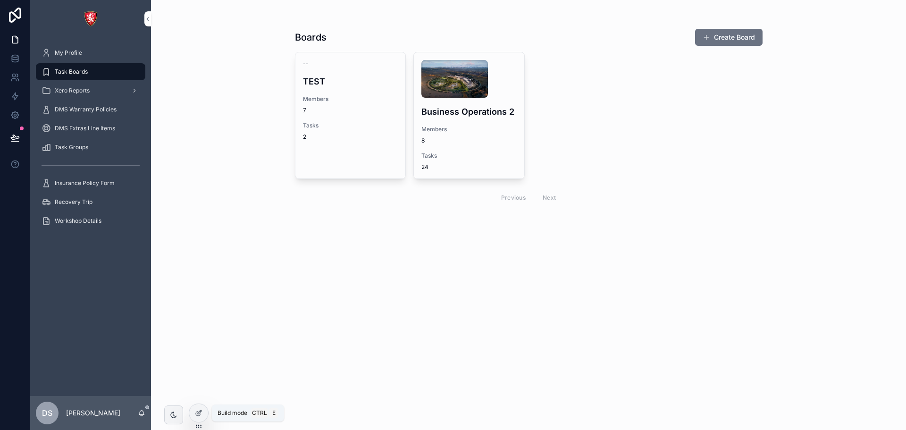
click at [197, 420] on div at bounding box center [198, 413] width 19 height 18
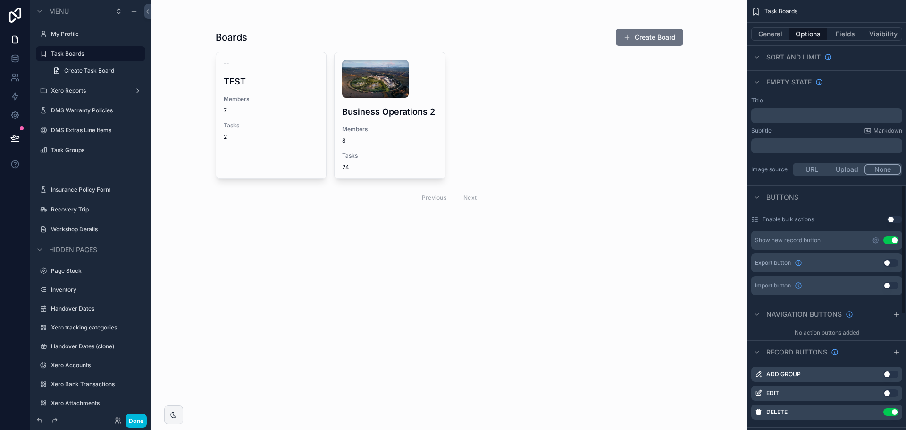
scroll to position [613, 0]
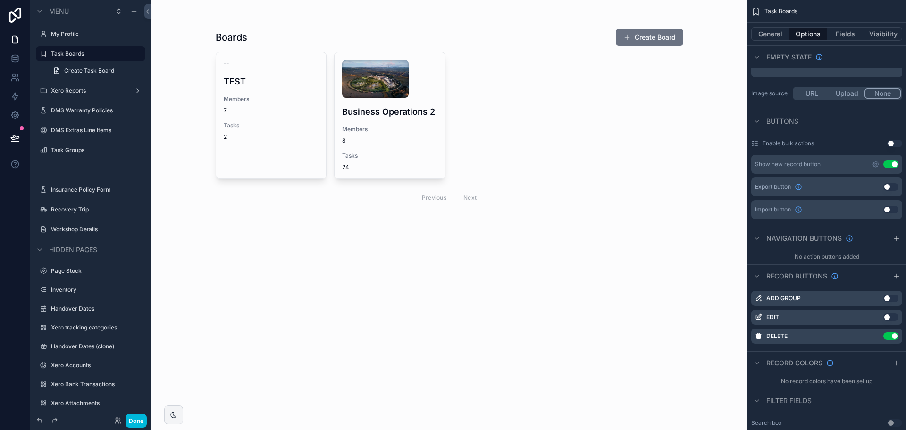
click at [0, 0] on icon "scrollable content" at bounding box center [0, 0] width 0 height 0
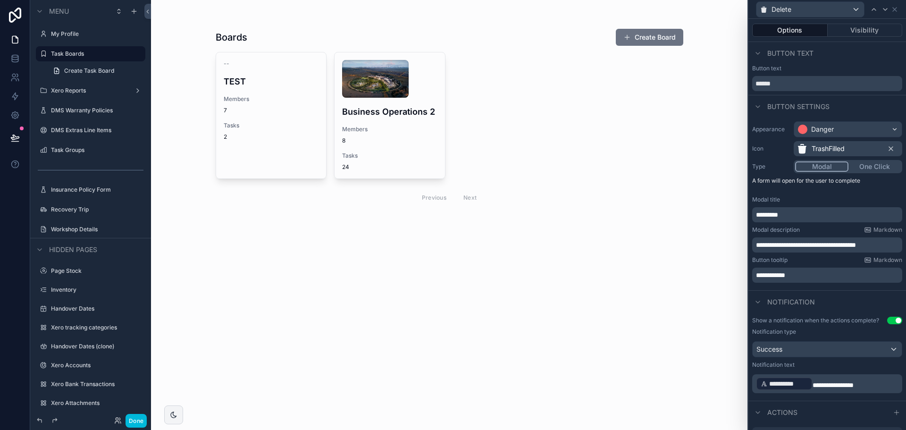
drag, startPoint x: 790, startPoint y: 84, endPoint x: 707, endPoint y: 87, distance: 83.1
click at [707, 87] on div "**********" at bounding box center [453, 215] width 906 height 430
type input "******"
click at [893, 14] on div "Delete" at bounding box center [827, 9] width 150 height 18
click at [893, 13] on icon at bounding box center [895, 10] width 8 height 8
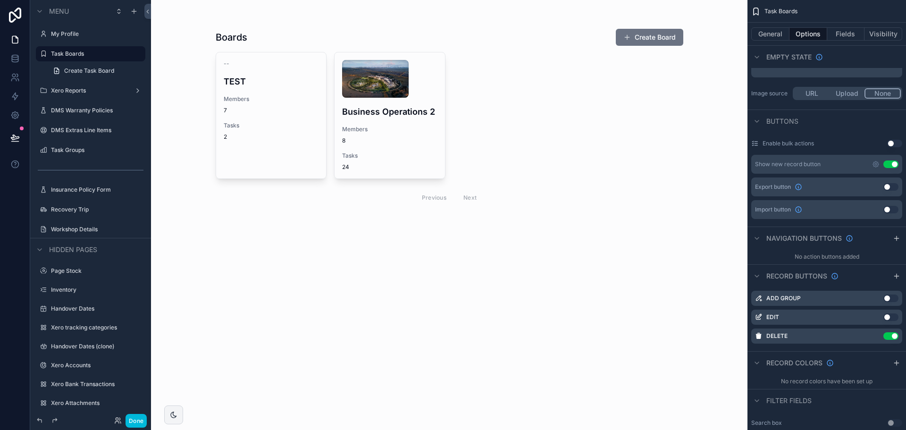
click at [892, 334] on button "Use setting" at bounding box center [890, 336] width 15 height 8
click at [141, 418] on button "Done" at bounding box center [135, 421] width 21 height 14
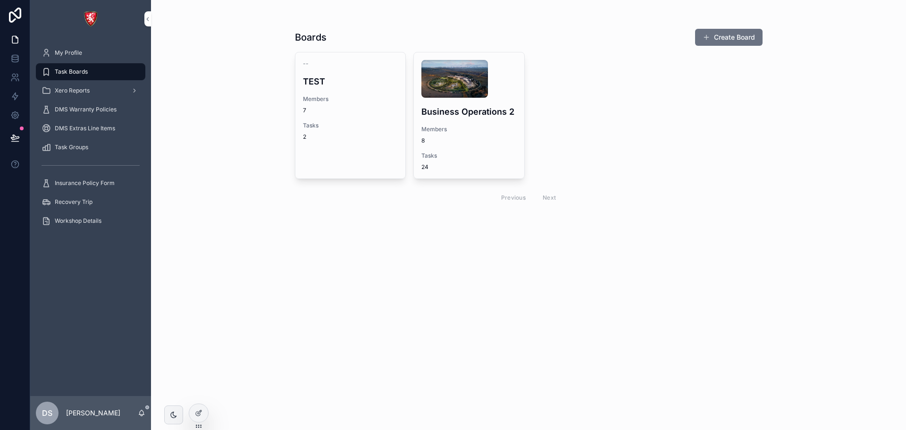
click at [442, 120] on div "Business Operations 2 Members 8 Tasks 24" at bounding box center [469, 115] width 110 height 126
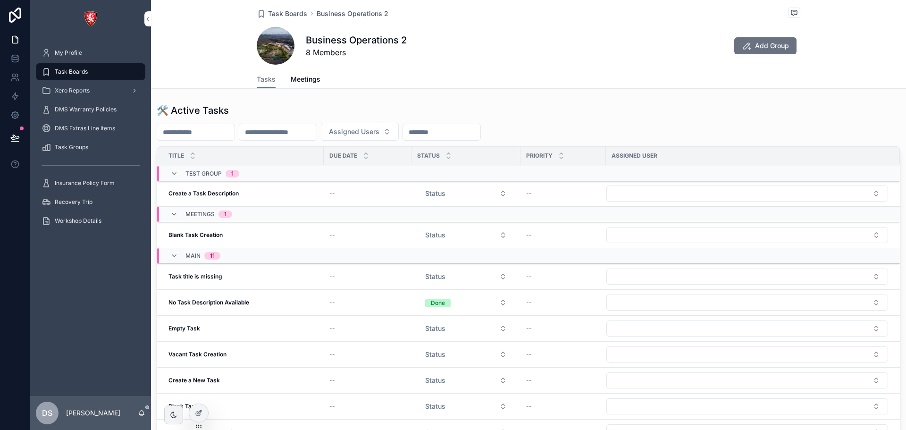
click at [204, 407] on div at bounding box center [198, 413] width 19 height 18
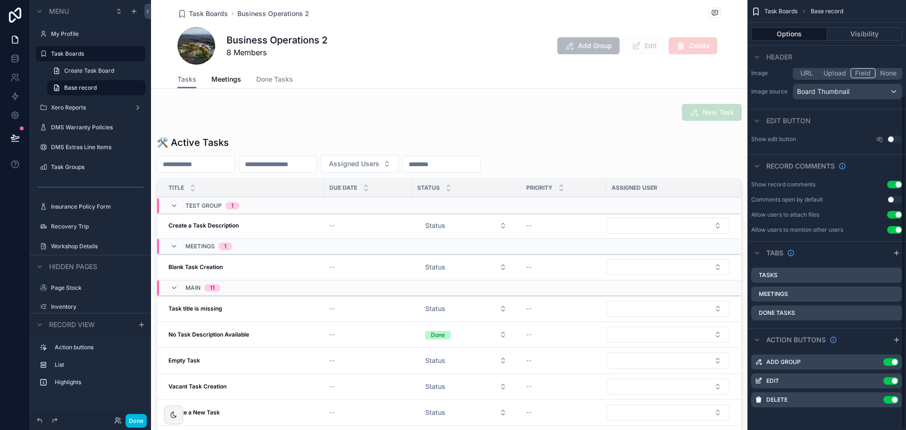
scroll to position [123, 0]
click at [0, 0] on icon "scrollable content" at bounding box center [0, 0] width 0 height 0
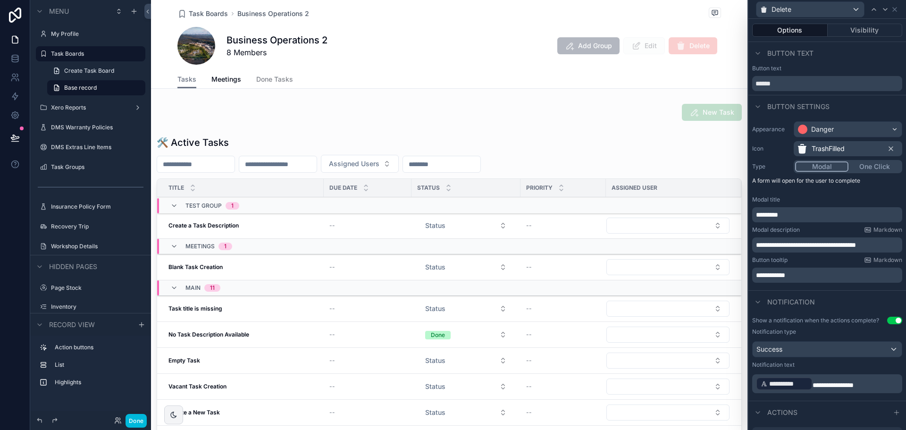
click at [844, 31] on button "Visibility" at bounding box center [865, 30] width 75 height 13
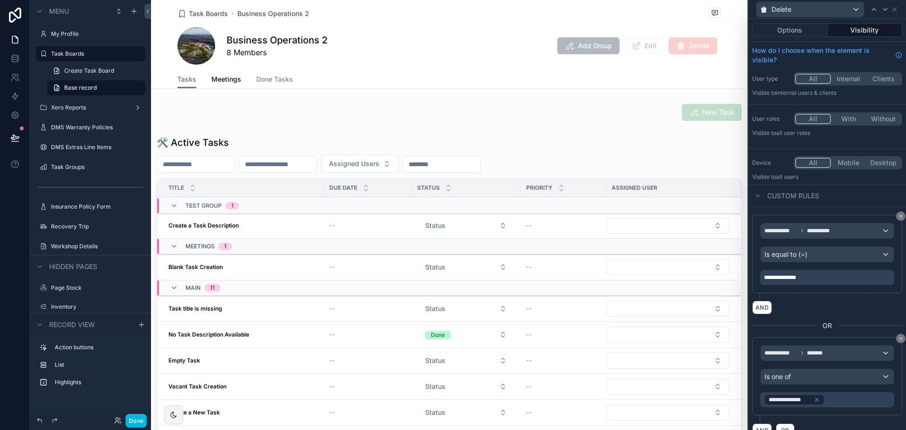
scroll to position [15, 0]
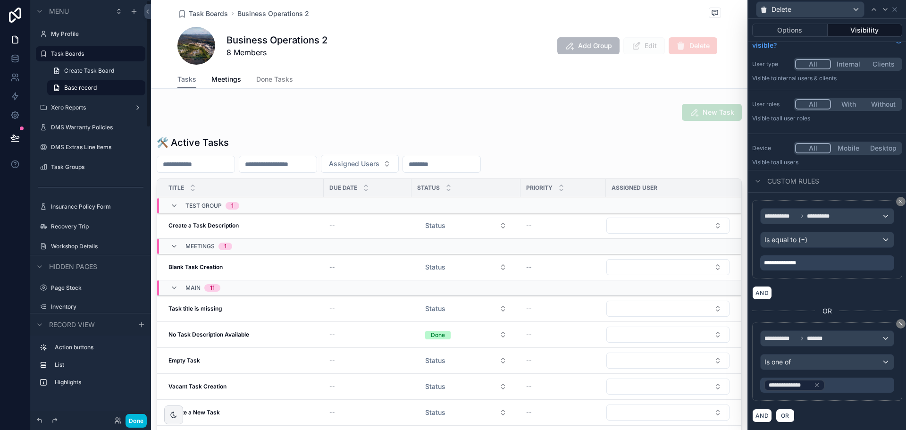
click at [137, 425] on button "Done" at bounding box center [135, 421] width 21 height 14
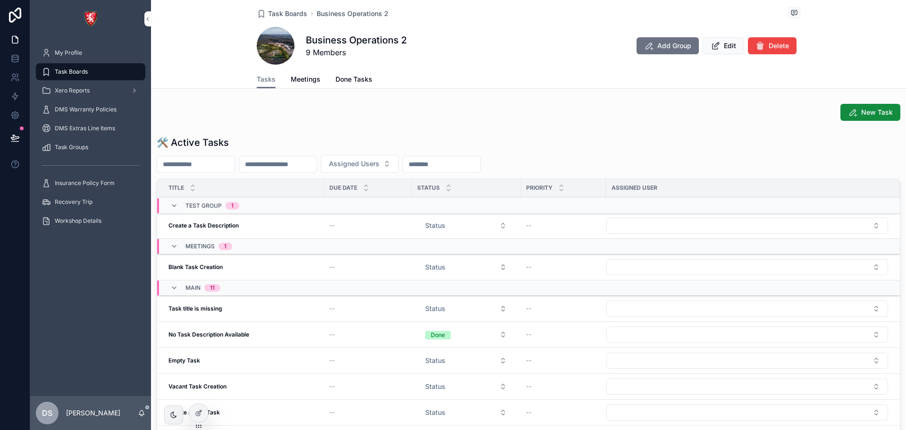
click at [202, 413] on icon at bounding box center [199, 413] width 8 height 8
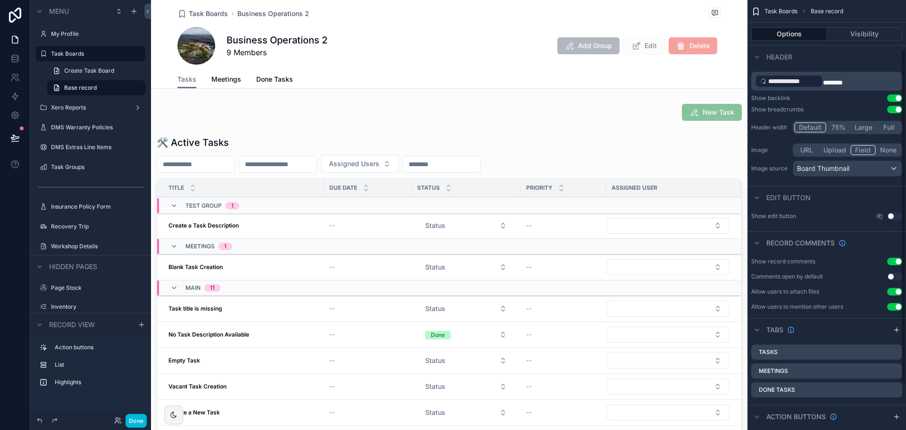
scroll to position [123, 0]
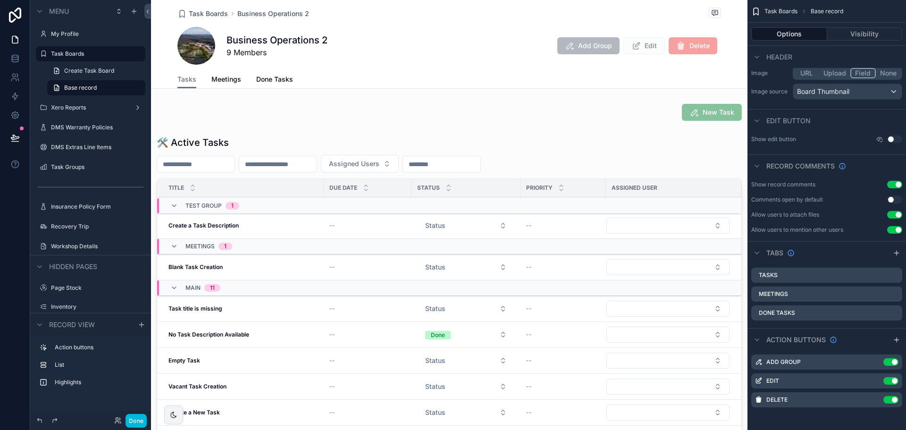
click at [0, 0] on icon "scrollable content" at bounding box center [0, 0] width 0 height 0
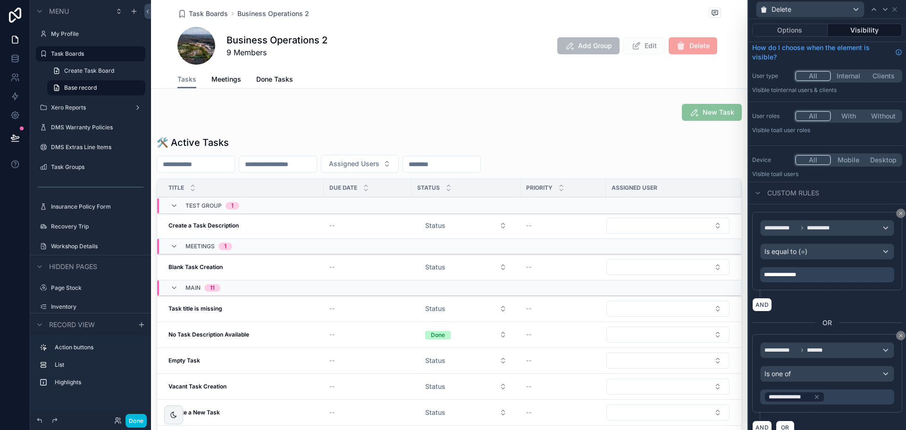
scroll to position [0, 0]
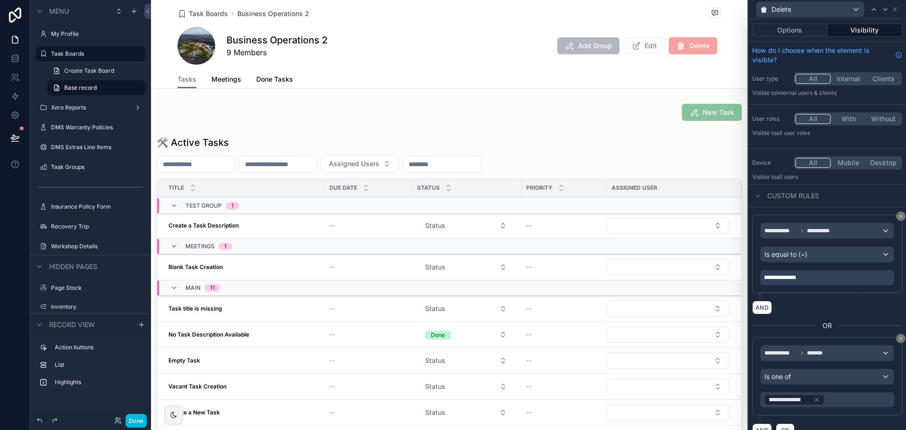
click at [791, 28] on button "Options" at bounding box center [789, 30] width 75 height 13
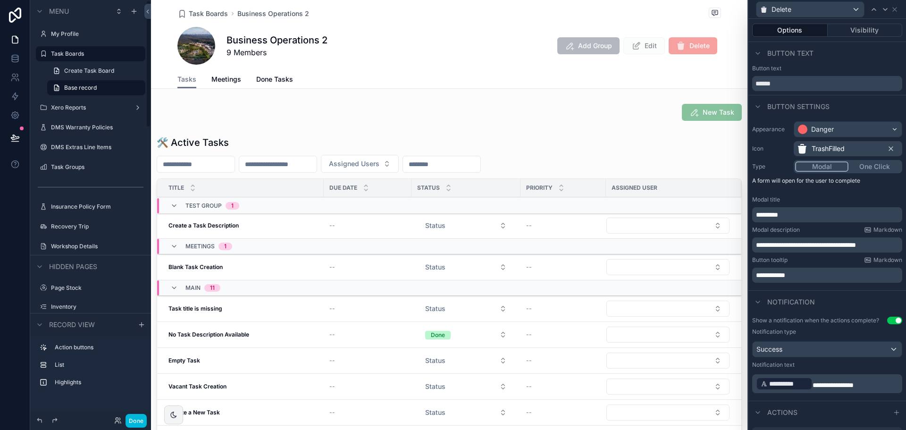
click at [126, 420] on button "Done" at bounding box center [135, 421] width 21 height 14
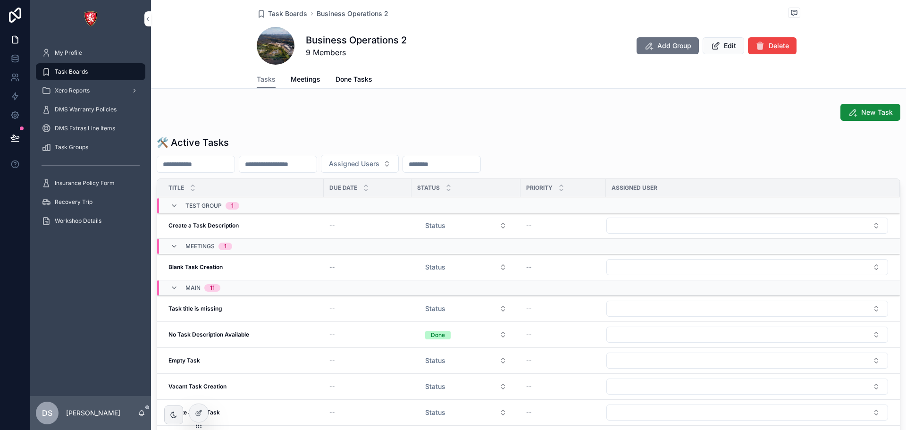
click at [769, 45] on span "Delete" at bounding box center [779, 45] width 20 height 9
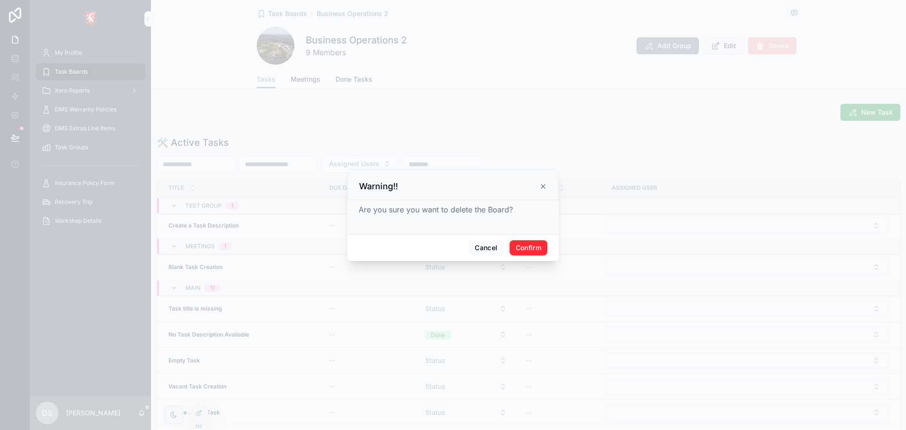
click at [473, 250] on button "Cancel" at bounding box center [485, 247] width 35 height 15
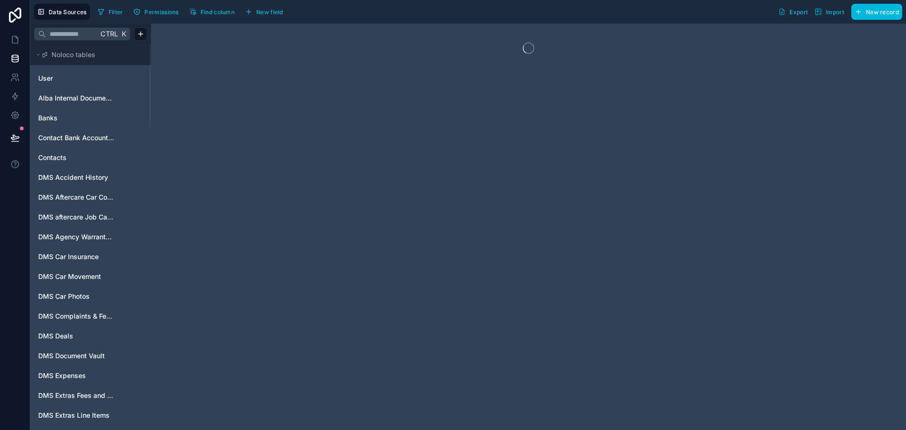
click at [96, 33] on input "text" at bounding box center [72, 33] width 52 height 17
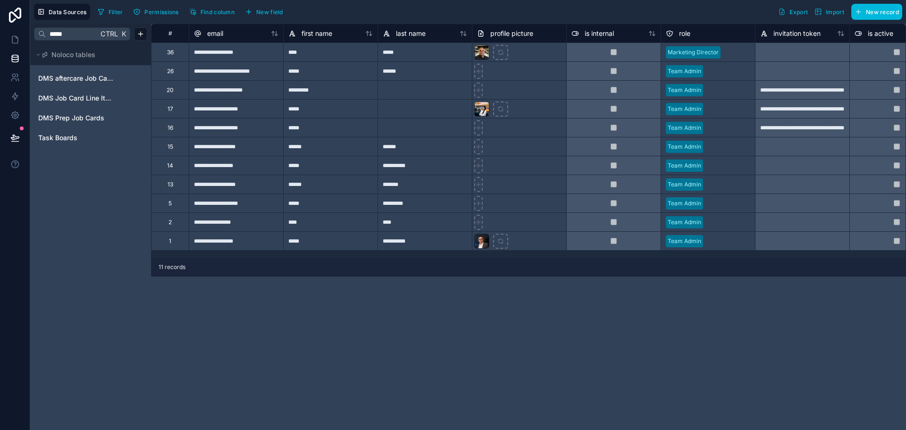
type input "*****"
click at [82, 131] on div "Task Boards" at bounding box center [90, 137] width 113 height 15
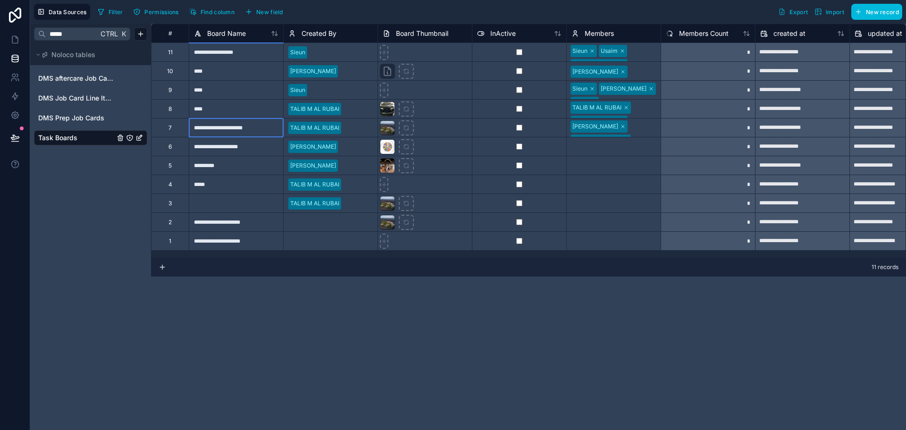
click at [253, 132] on div "**********" at bounding box center [236, 127] width 94 height 19
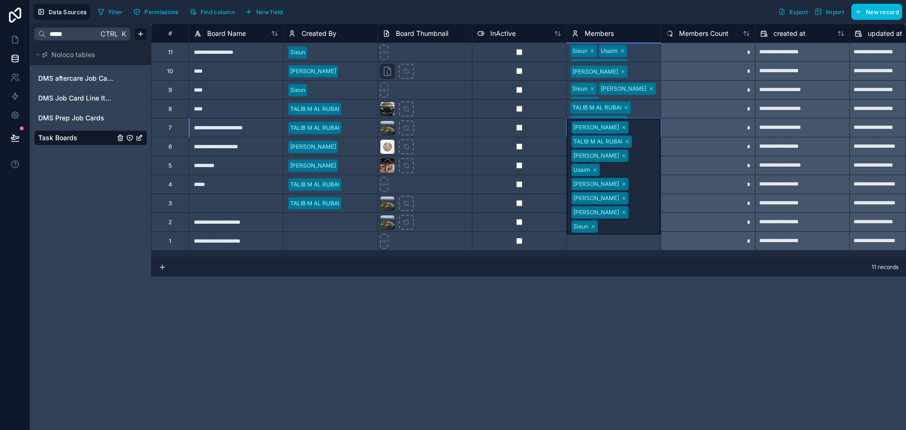
click at [628, 127] on div "[PERSON_NAME] M AL RUBAI [PERSON_NAME] Usaim [PERSON_NAME] [PERSON_NAME] [PERSO…" at bounding box center [614, 176] width 94 height 116
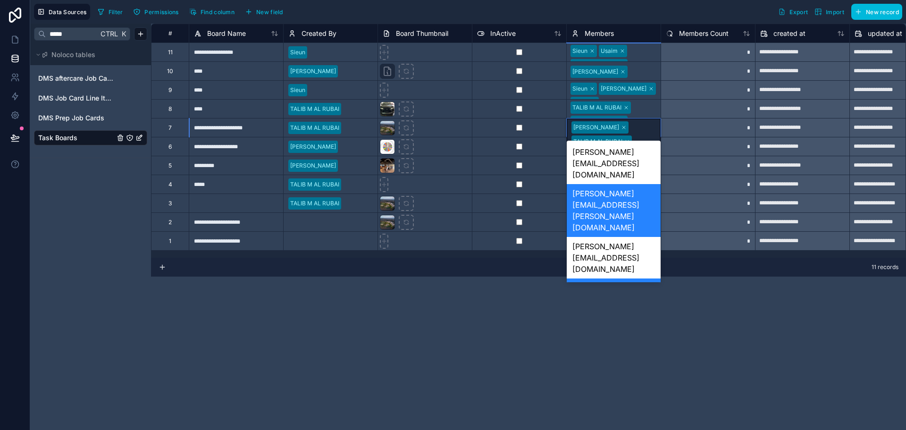
click at [611, 350] on div "[PERSON_NAME][EMAIL_ADDRESS][DOMAIN_NAME]" at bounding box center [614, 371] width 94 height 42
